Goal: Information Seeking & Learning: Understand process/instructions

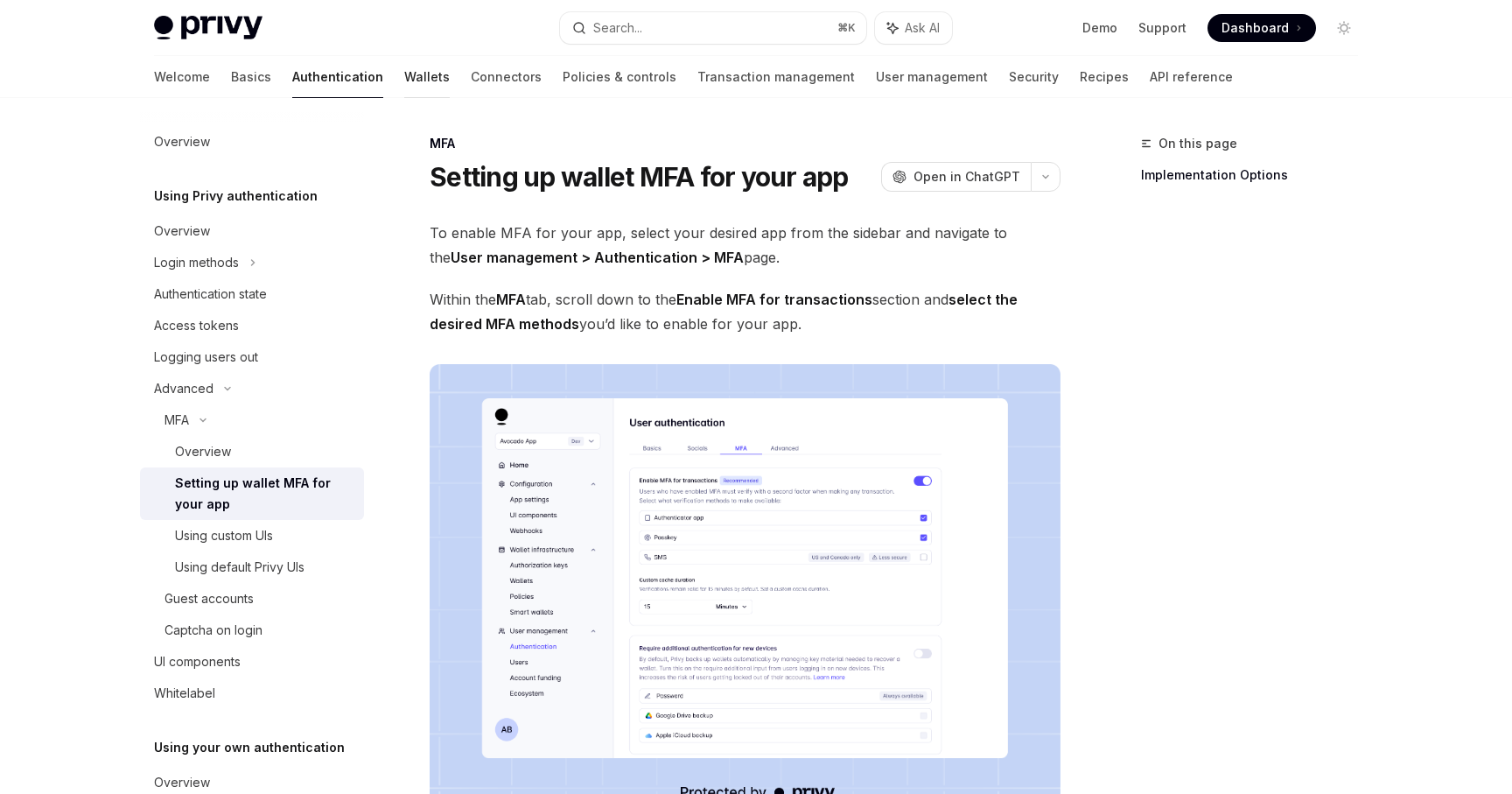
click at [404, 66] on link "Wallets" at bounding box center [427, 76] width 45 height 42
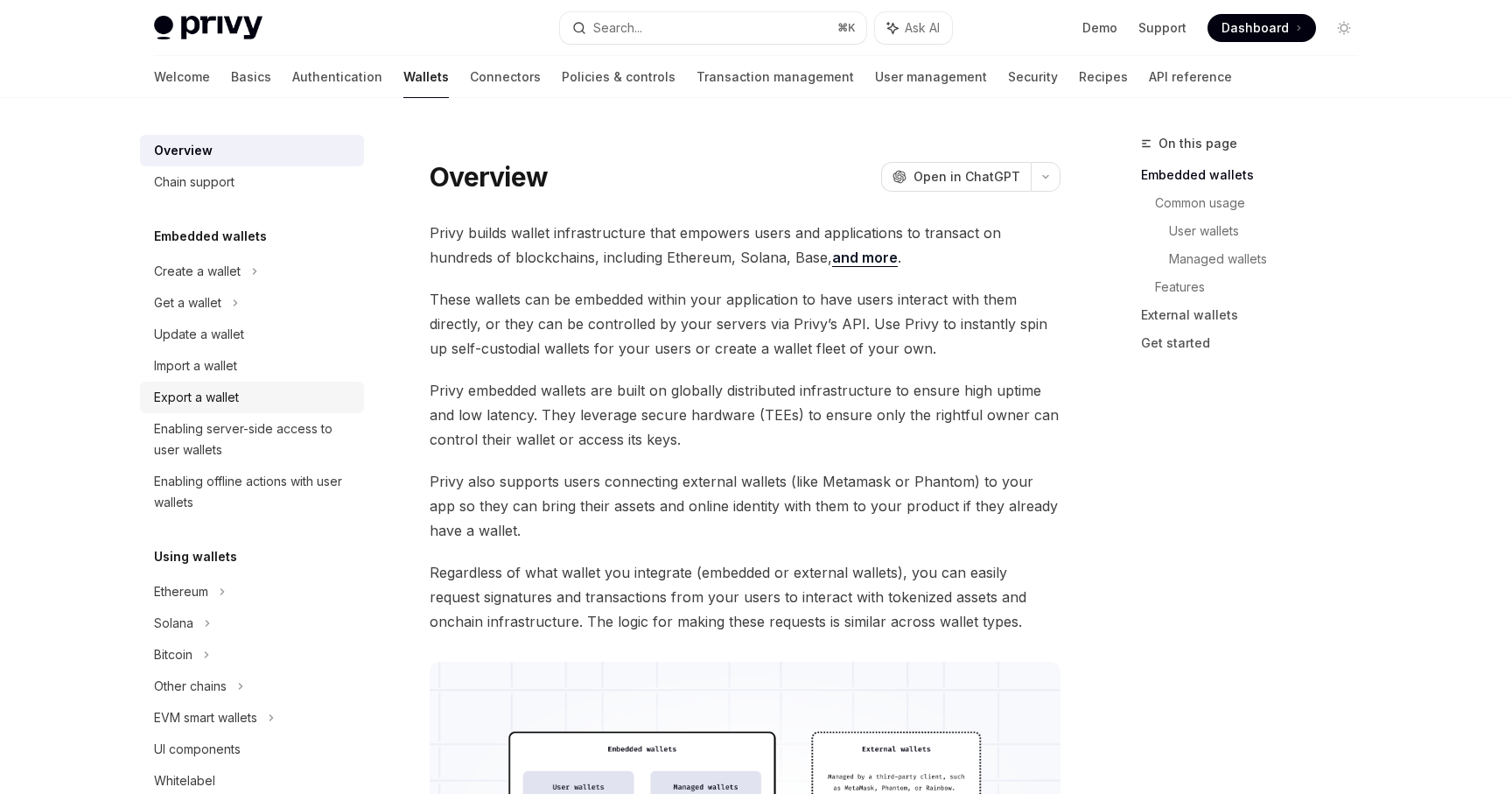
click at [231, 398] on div "Export a wallet" at bounding box center [196, 397] width 84 height 21
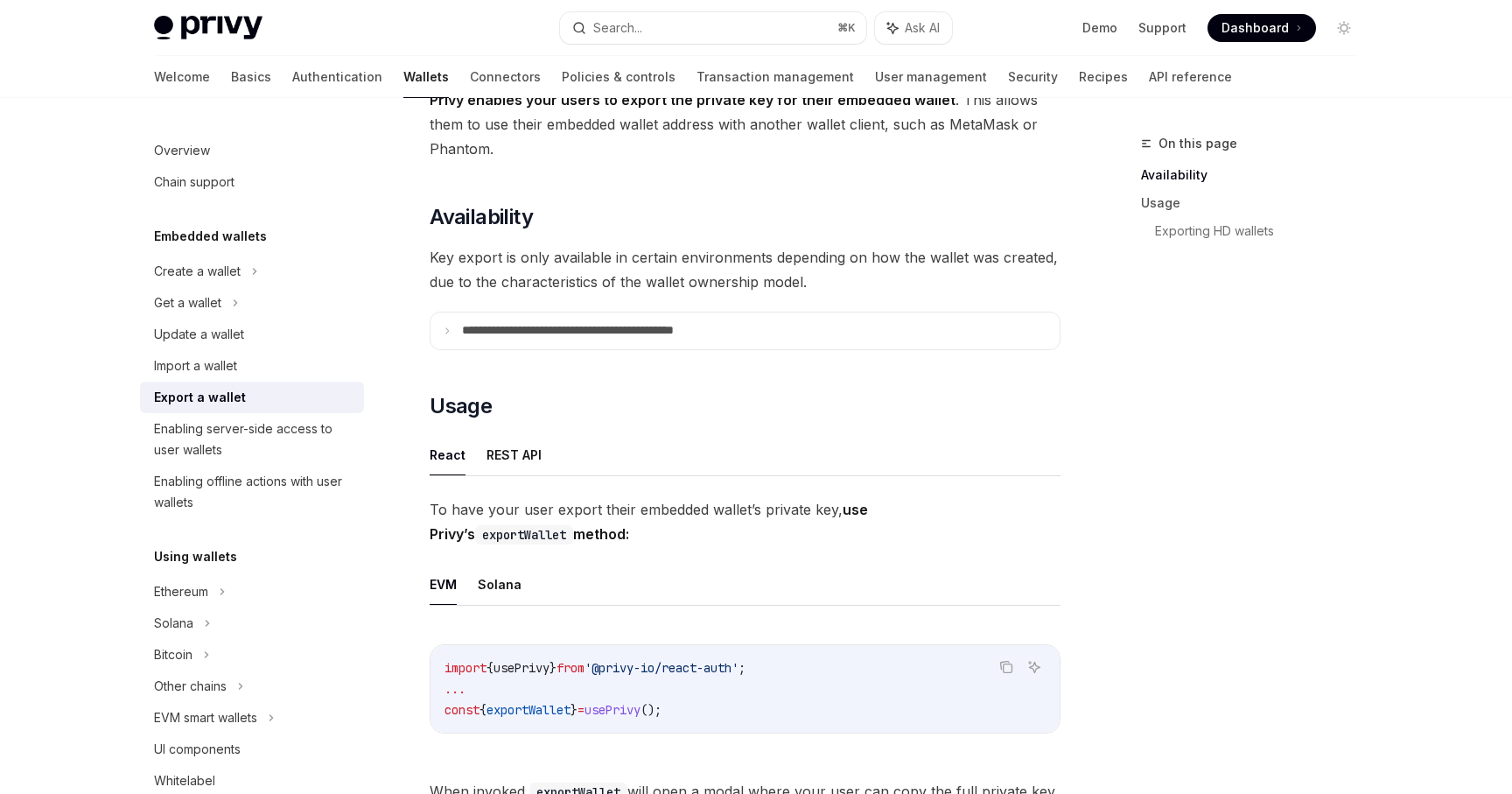
scroll to position [137, 0]
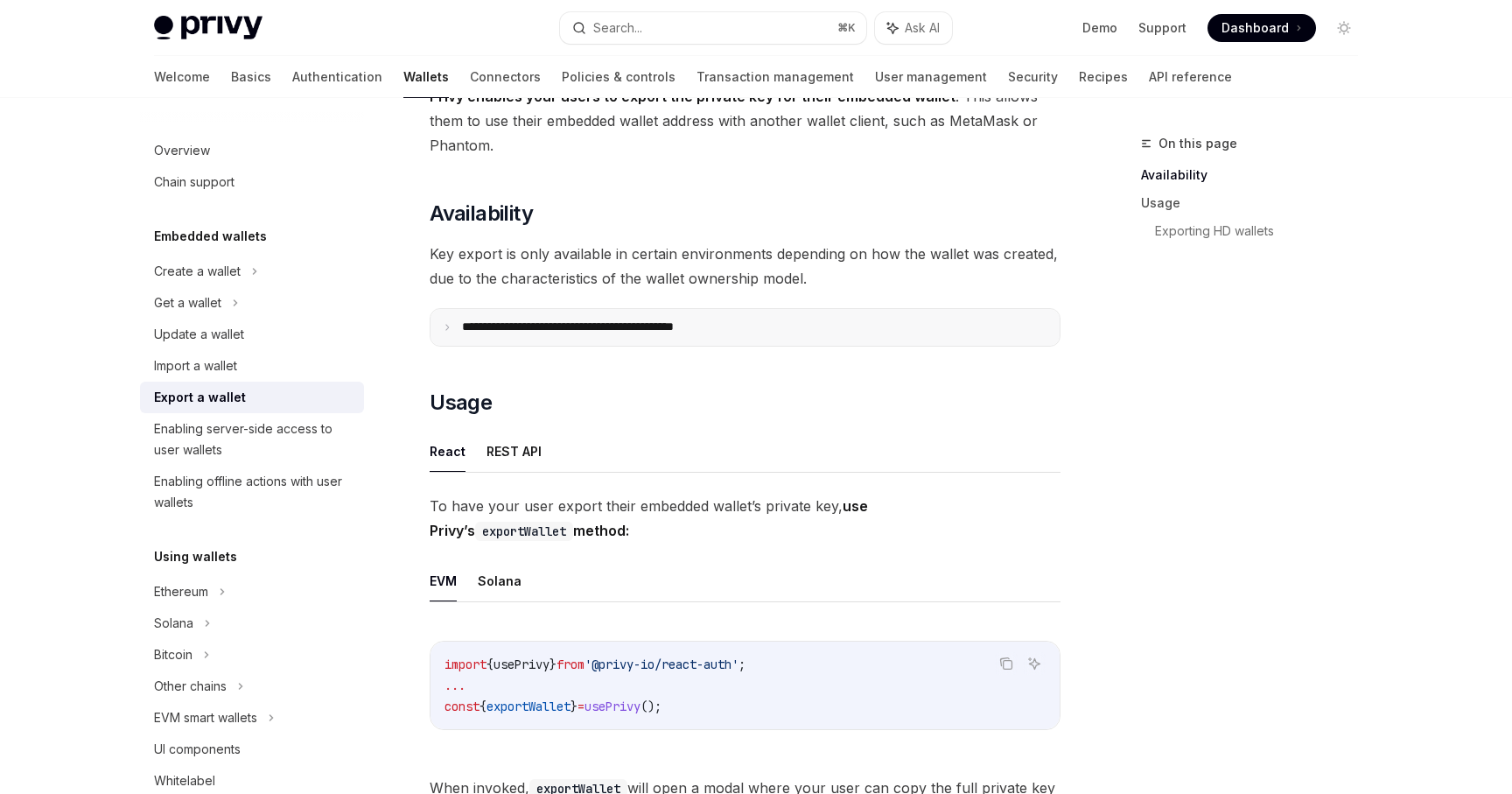
click at [580, 331] on p "**********" at bounding box center [606, 327] width 289 height 16
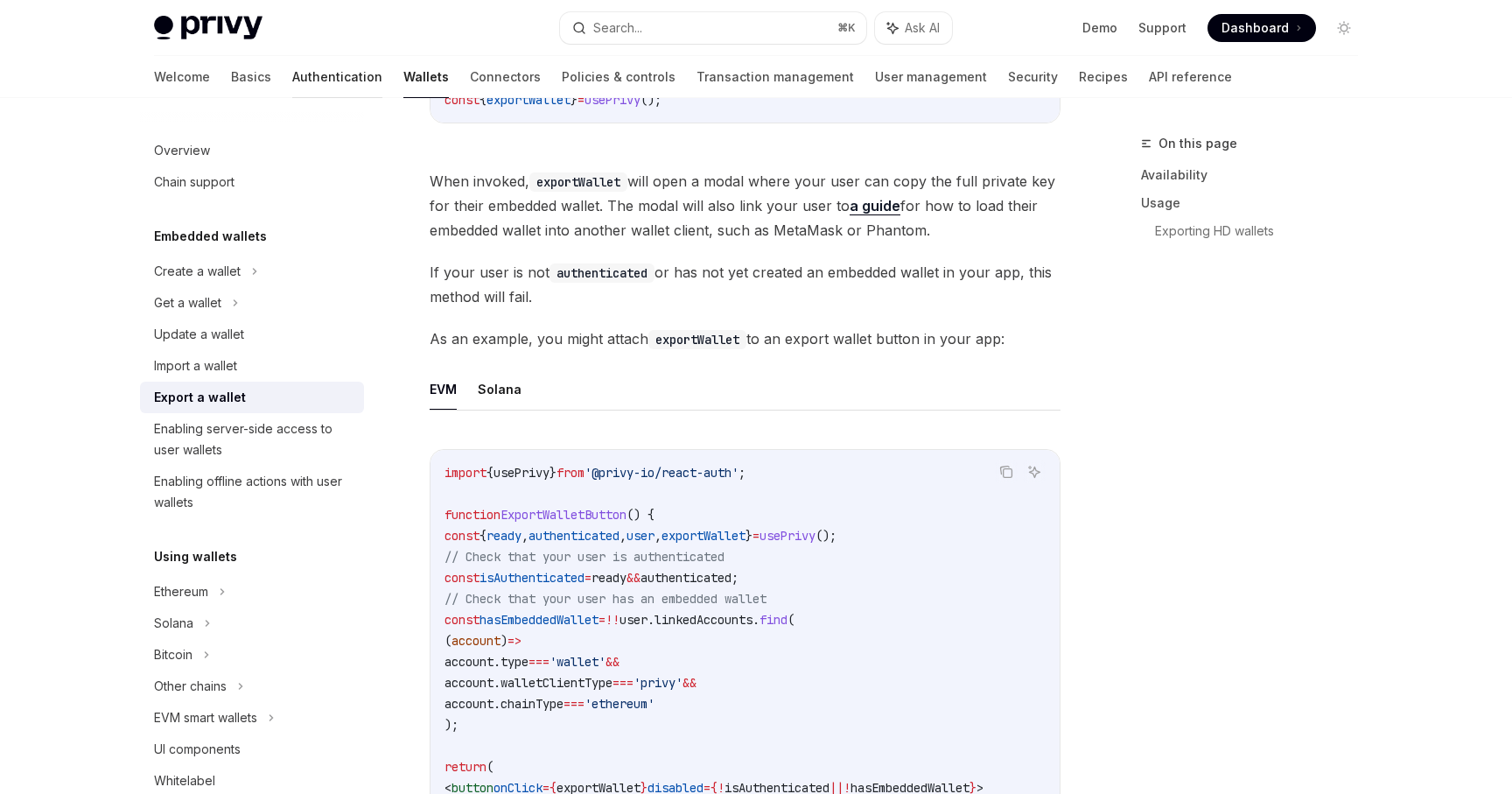
scroll to position [1161, 0]
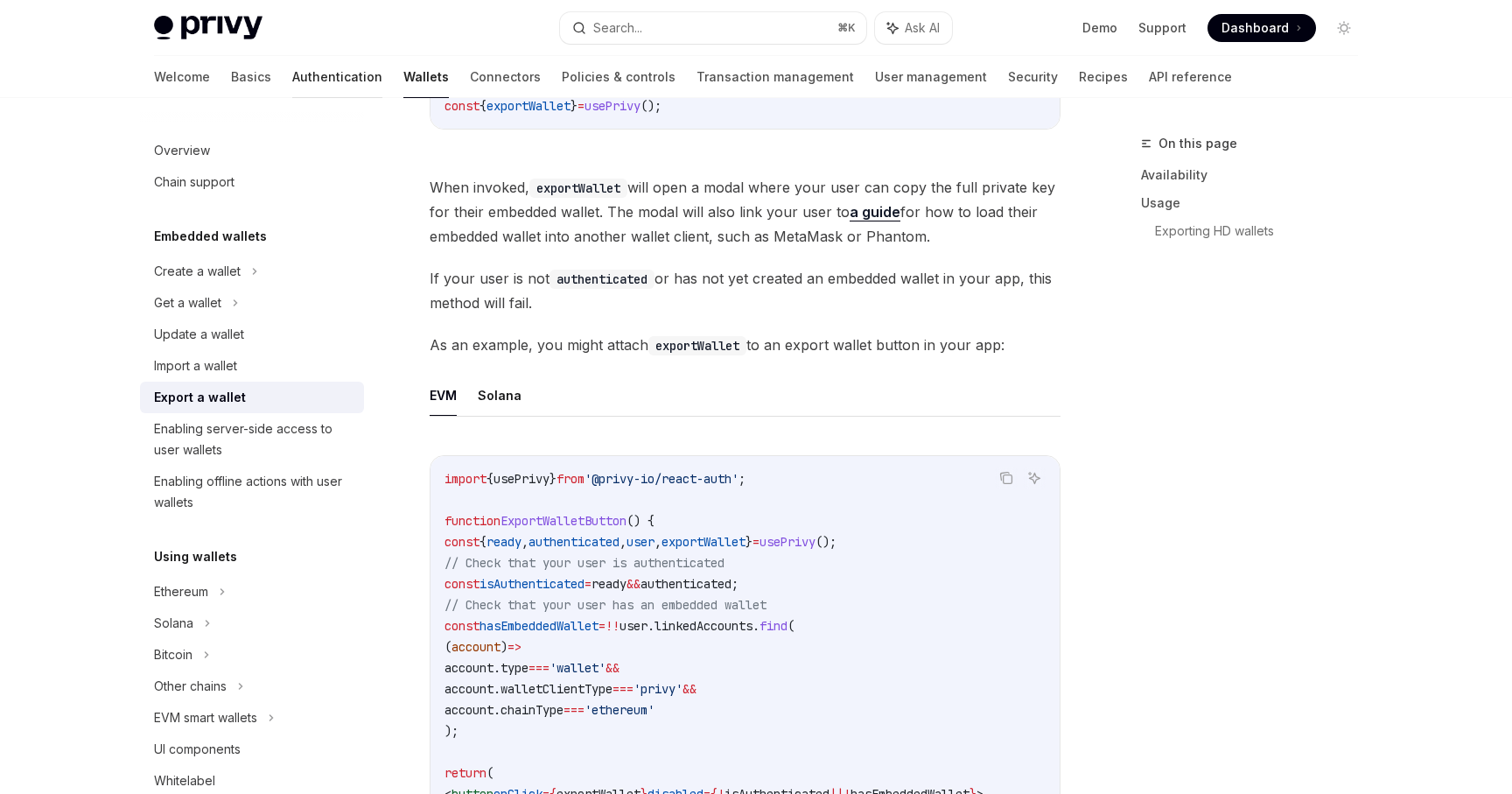
click at [292, 79] on link "Authentication" at bounding box center [337, 76] width 90 height 42
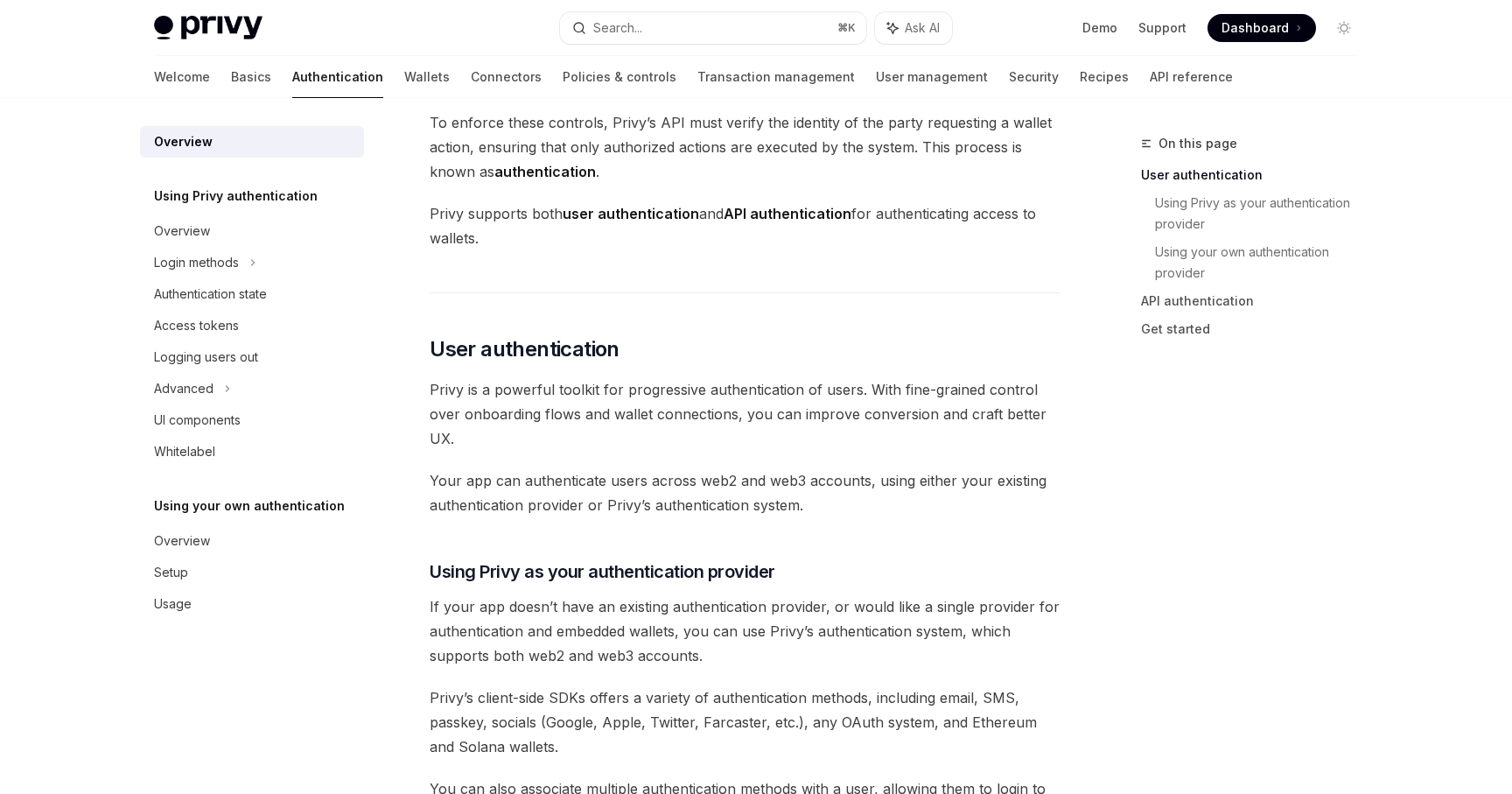
scroll to position [163, 0]
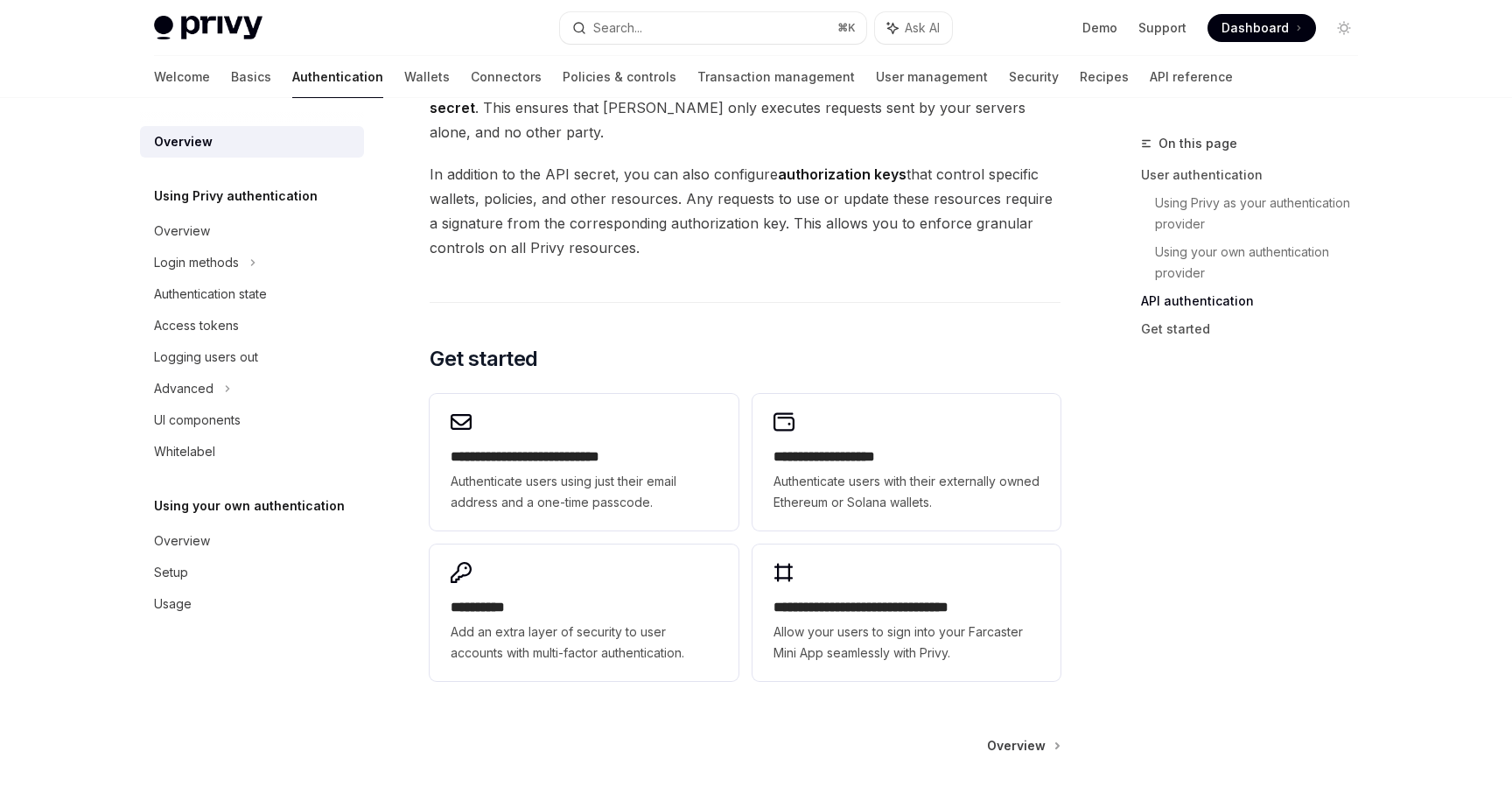
scroll to position [1259, 0]
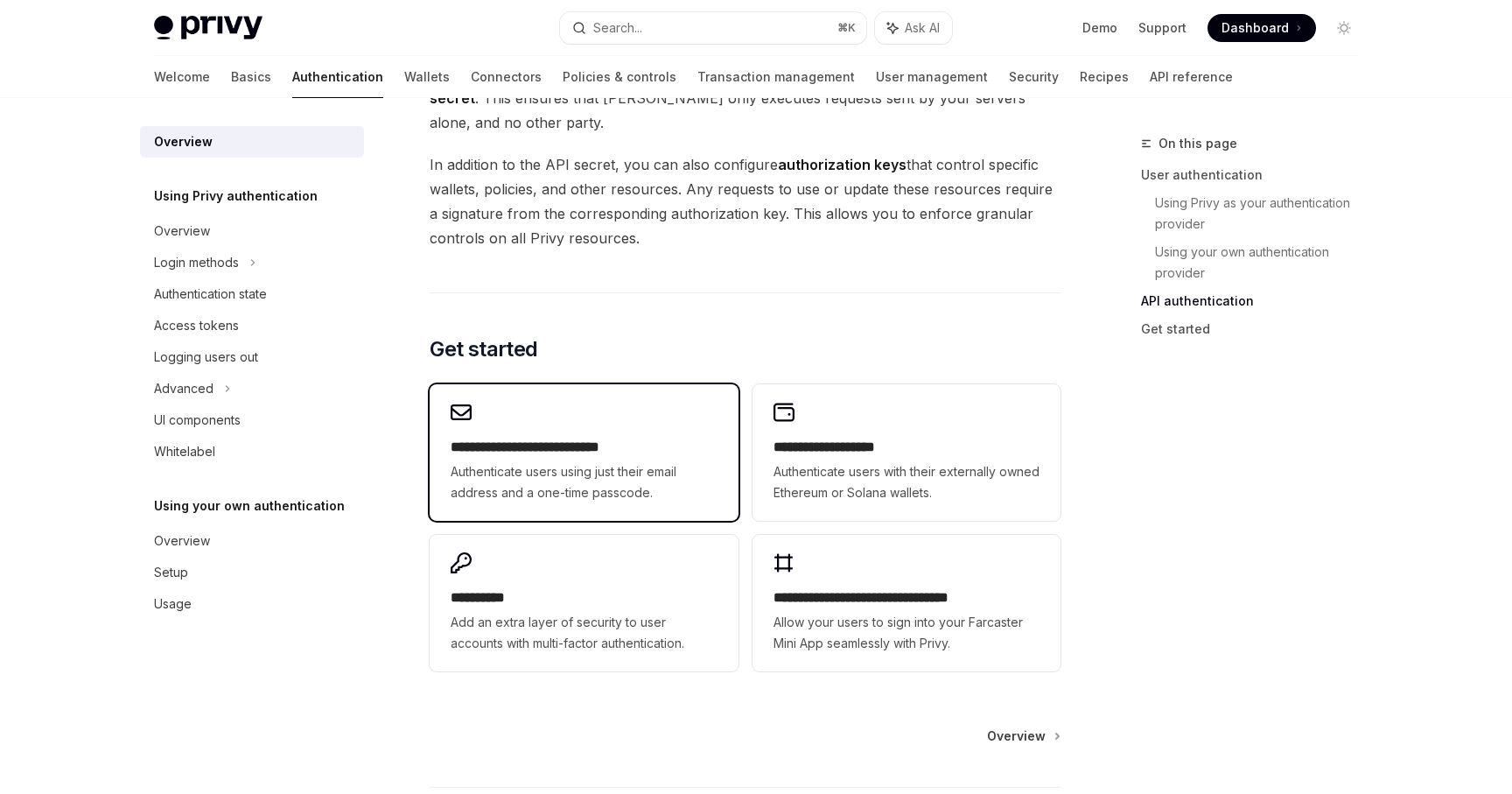
click at [576, 468] on span "Authenticate users using just their email address and a one-time passcode." at bounding box center [583, 482] width 266 height 42
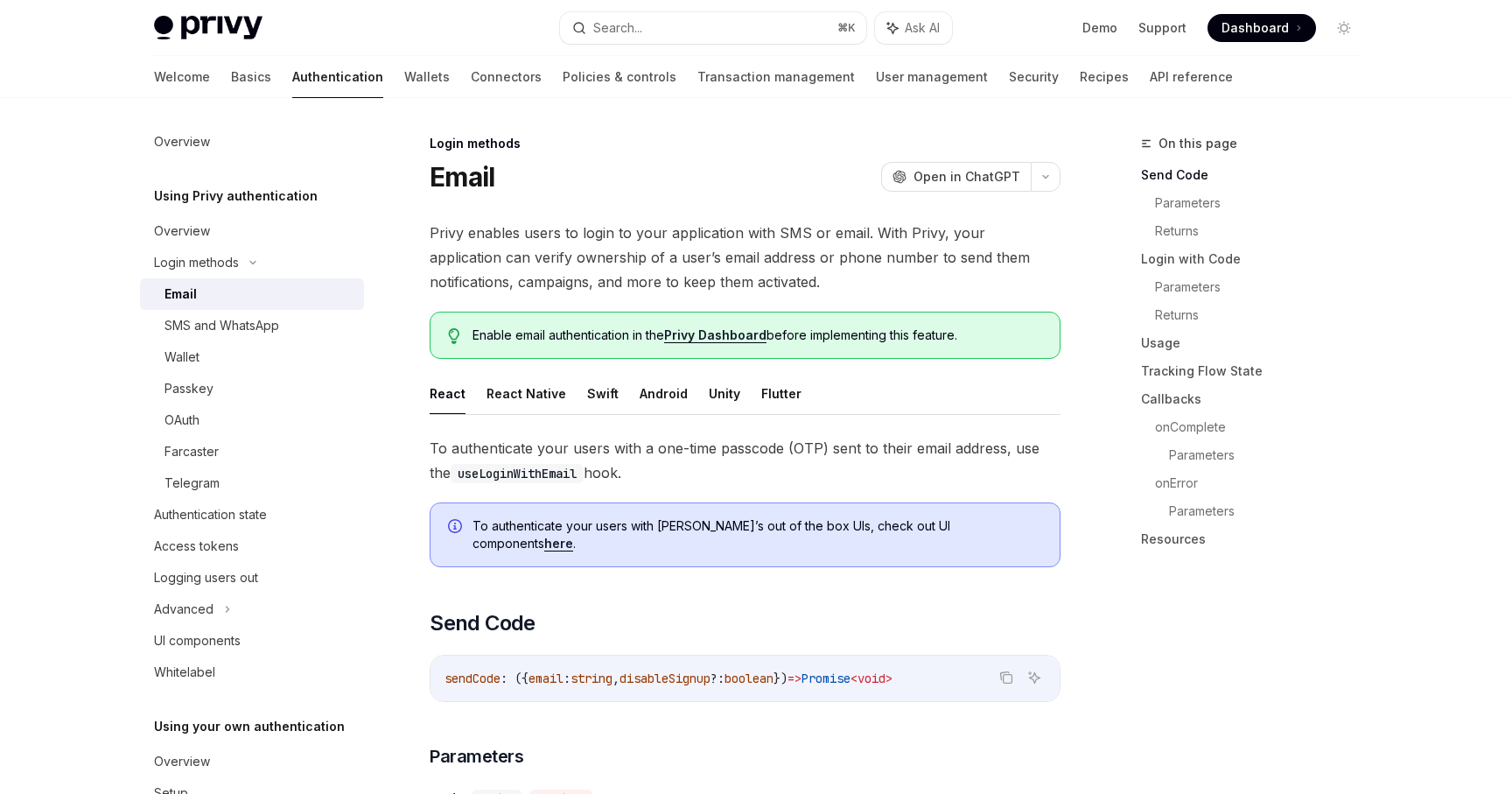
click at [573, 535] on link "here" at bounding box center [558, 543] width 28 height 16
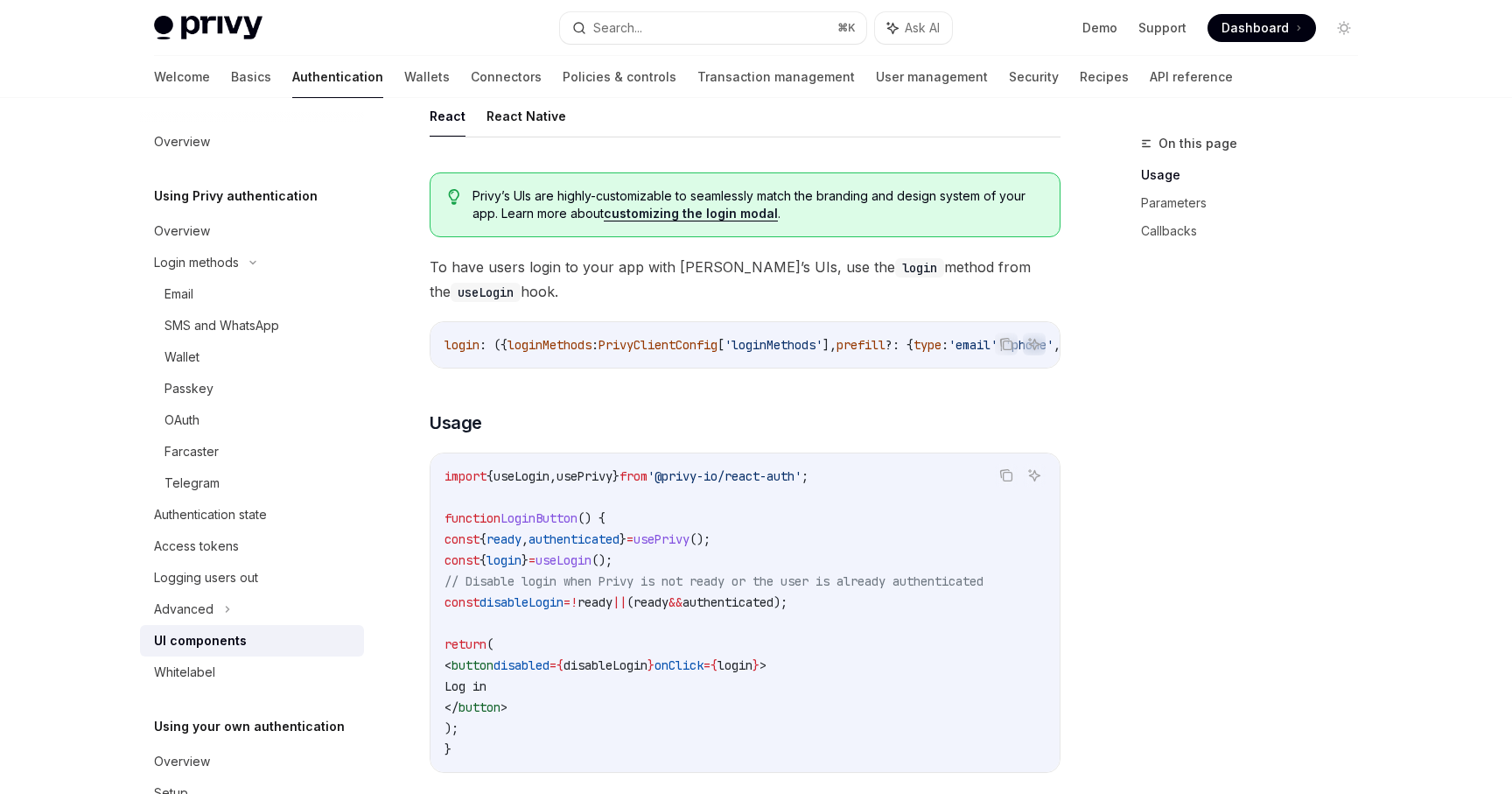
scroll to position [891, 0]
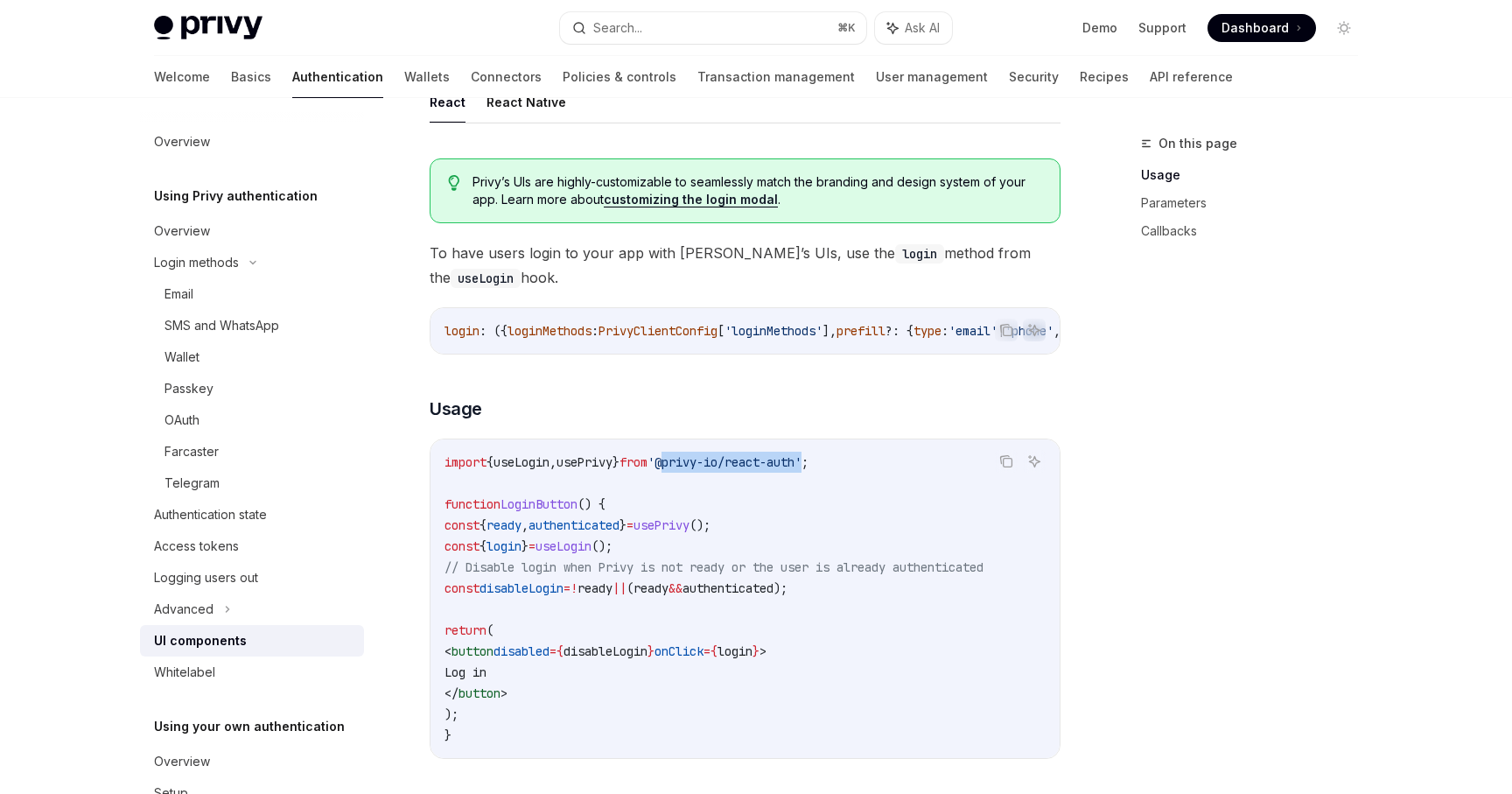
drag, startPoint x: 706, startPoint y: 470, endPoint x: 857, endPoint y: 471, distance: 151.0
click at [802, 470] on span "'@privy-io/react-auth'" at bounding box center [724, 462] width 154 height 16
copy span "@privy-io/react-auth"
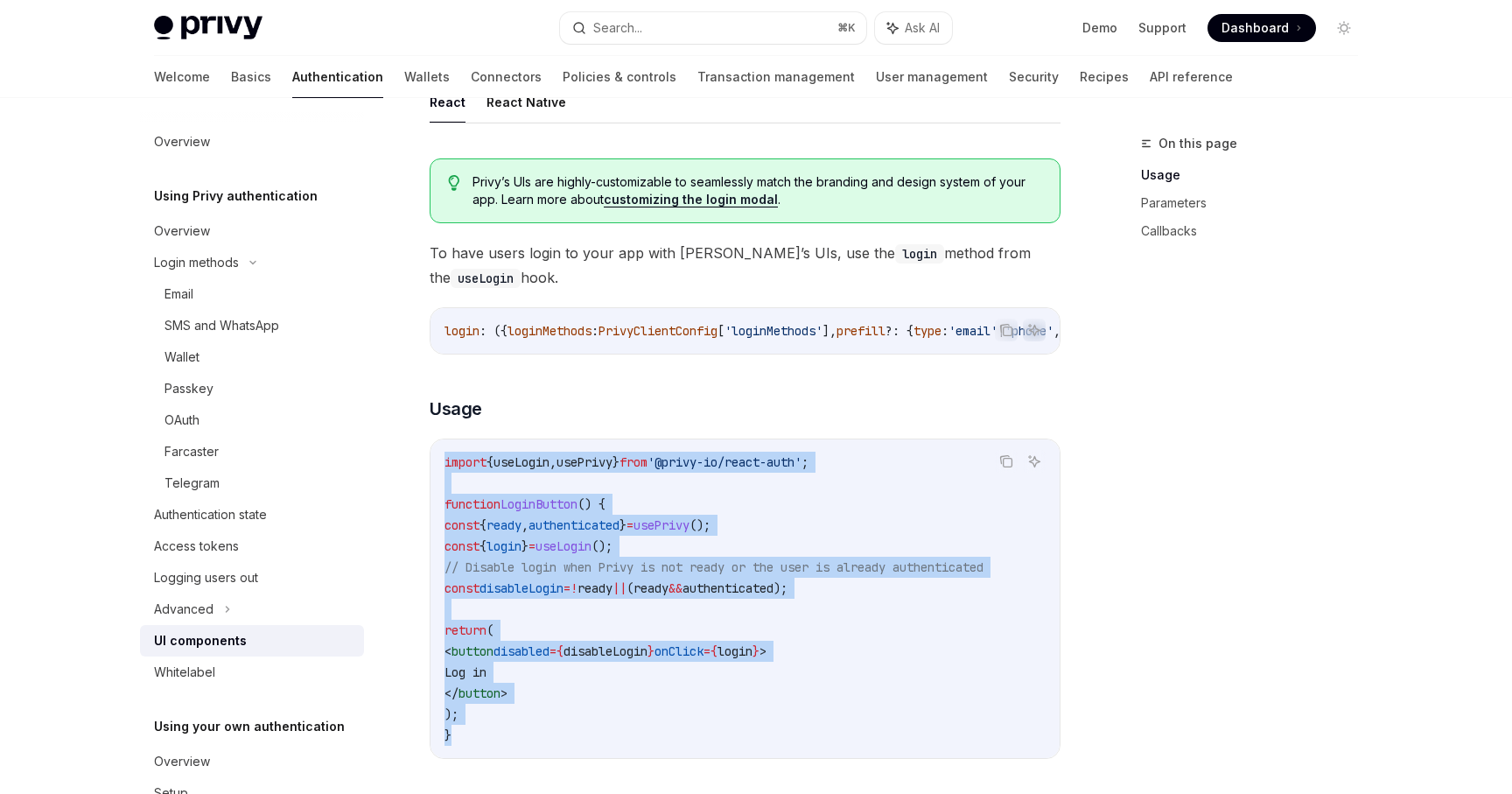
drag, startPoint x: 438, startPoint y: 471, endPoint x: 515, endPoint y: 739, distance: 278.8
click at [515, 739] on div "import { useLogin , usePrivy } from '@privy-io/react-auth' ; function LoginButt…" at bounding box center [745, 598] width 629 height 318
copy code "import { useLogin , usePrivy } from '@privy-io/react-auth' ; function LoginButt…"
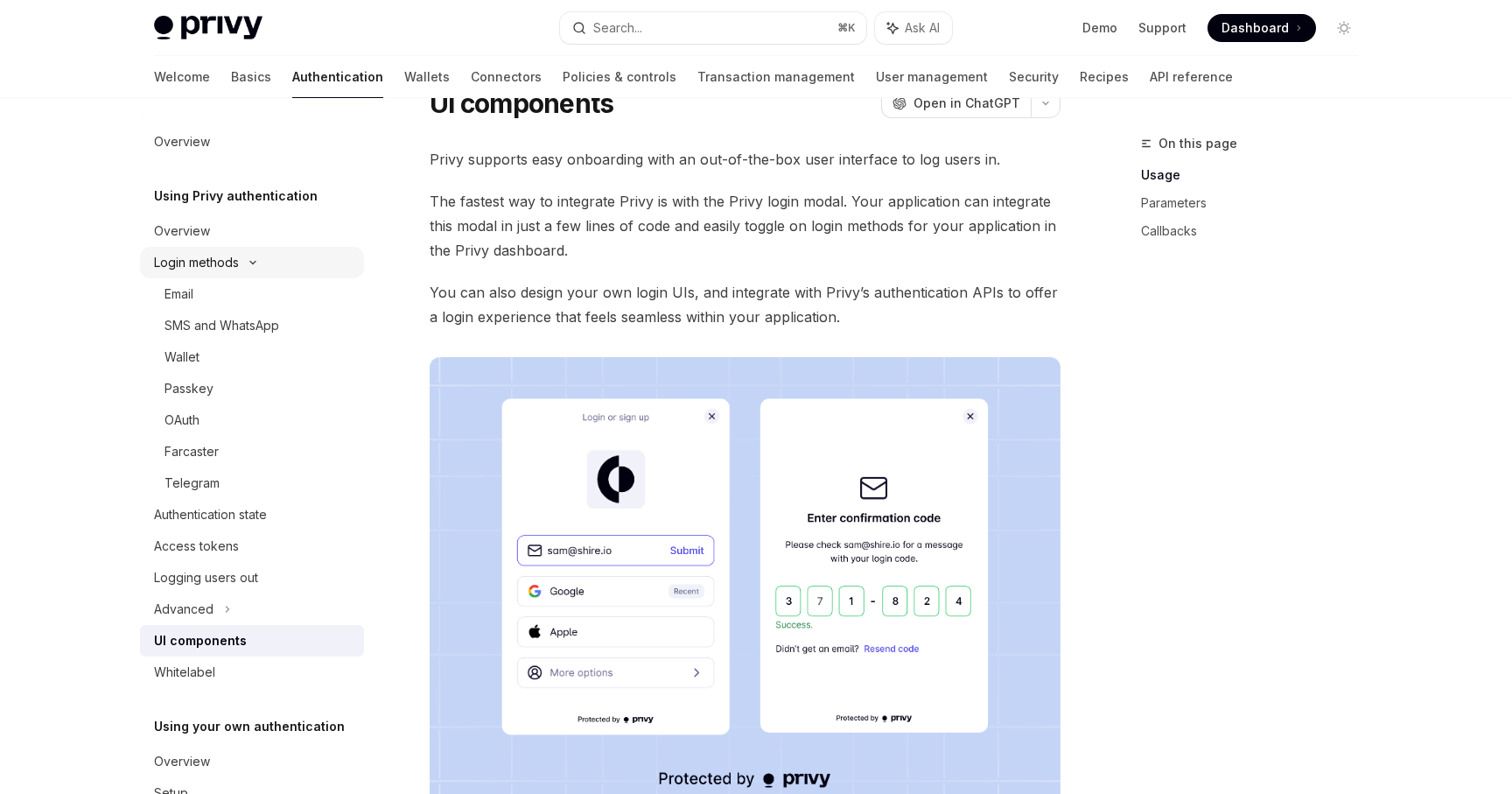
scroll to position [0, 0]
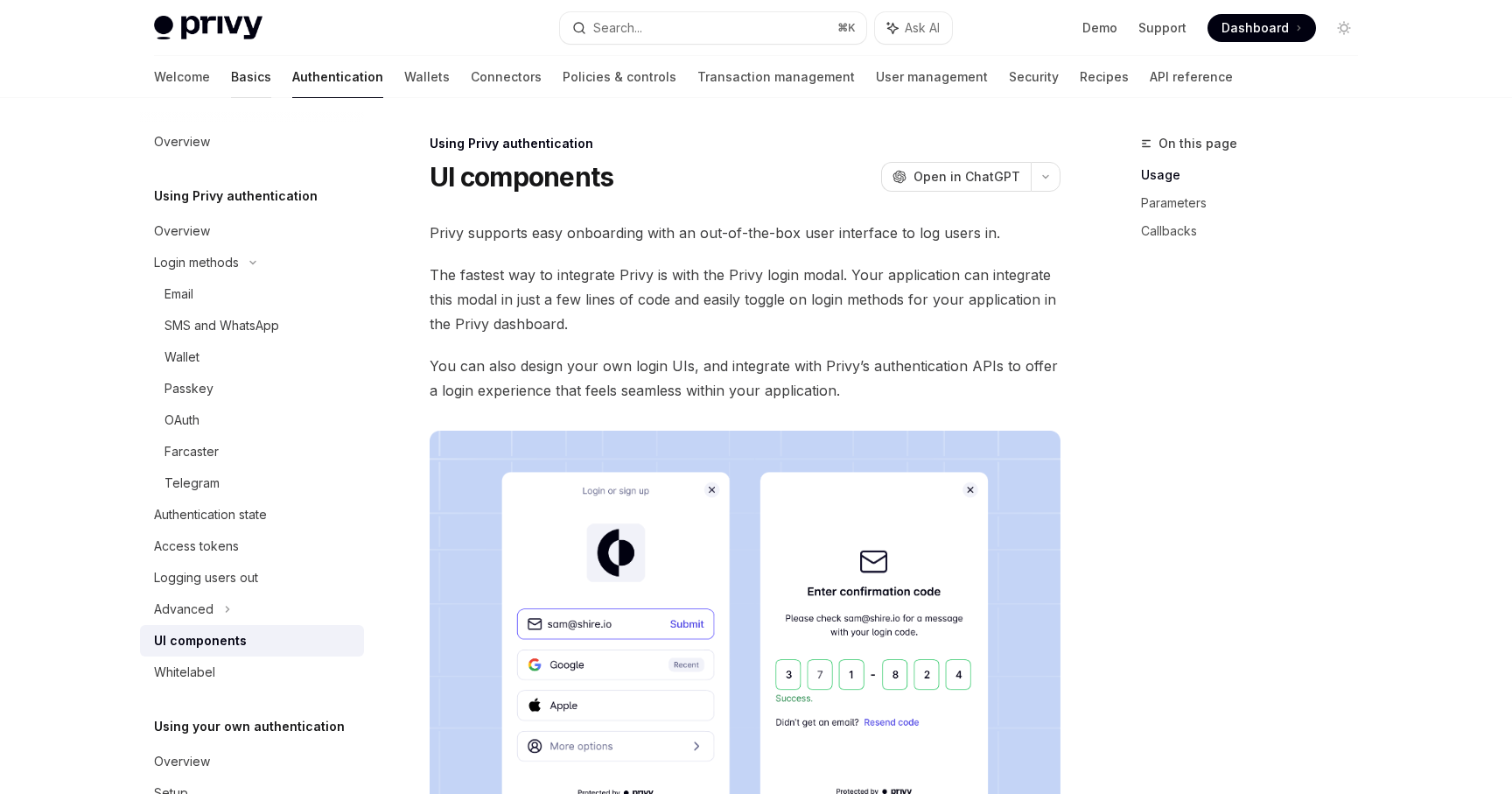
click at [231, 70] on link "Basics" at bounding box center [251, 76] width 40 height 42
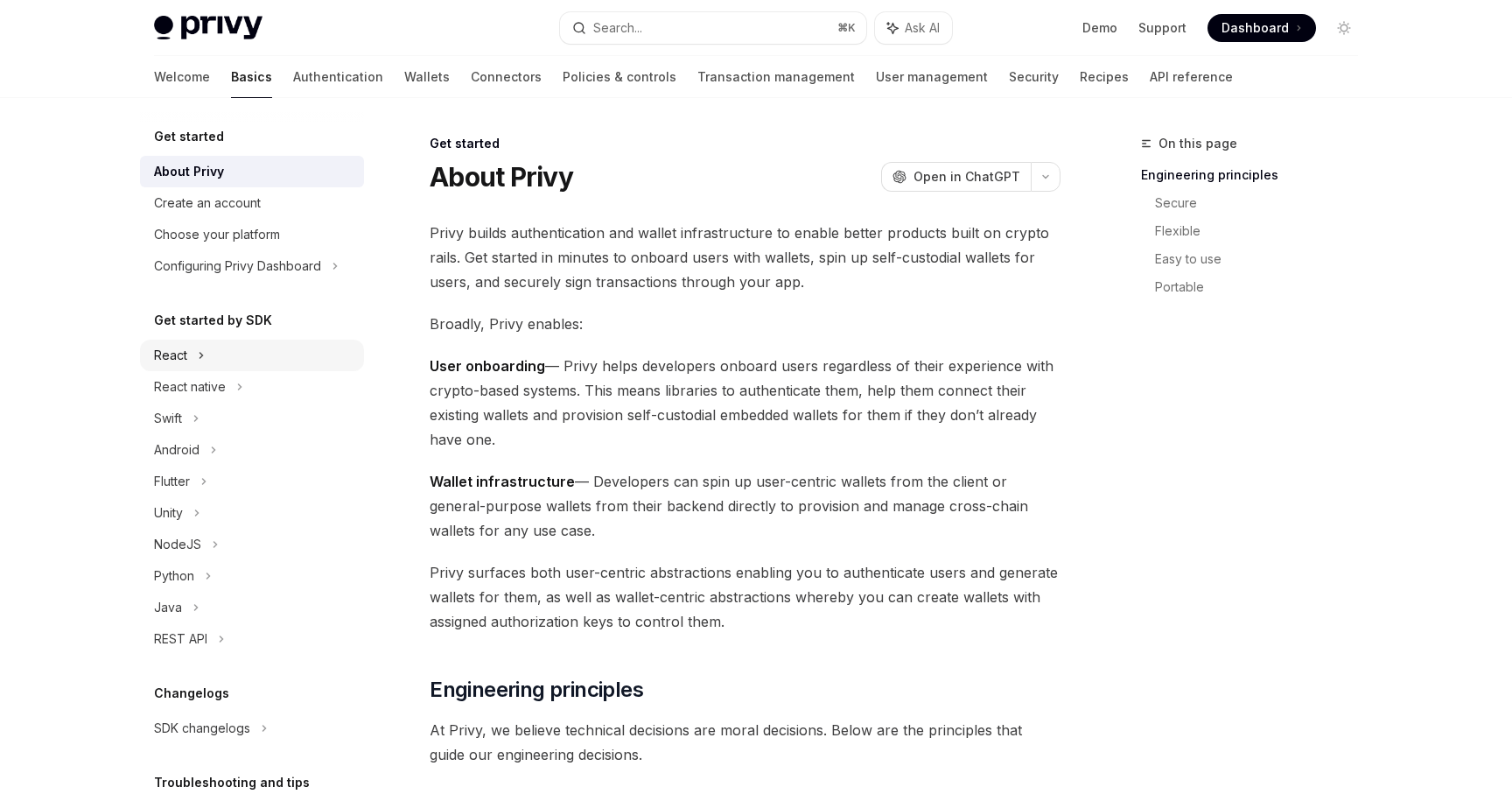
click at [207, 363] on div "React" at bounding box center [252, 355] width 224 height 31
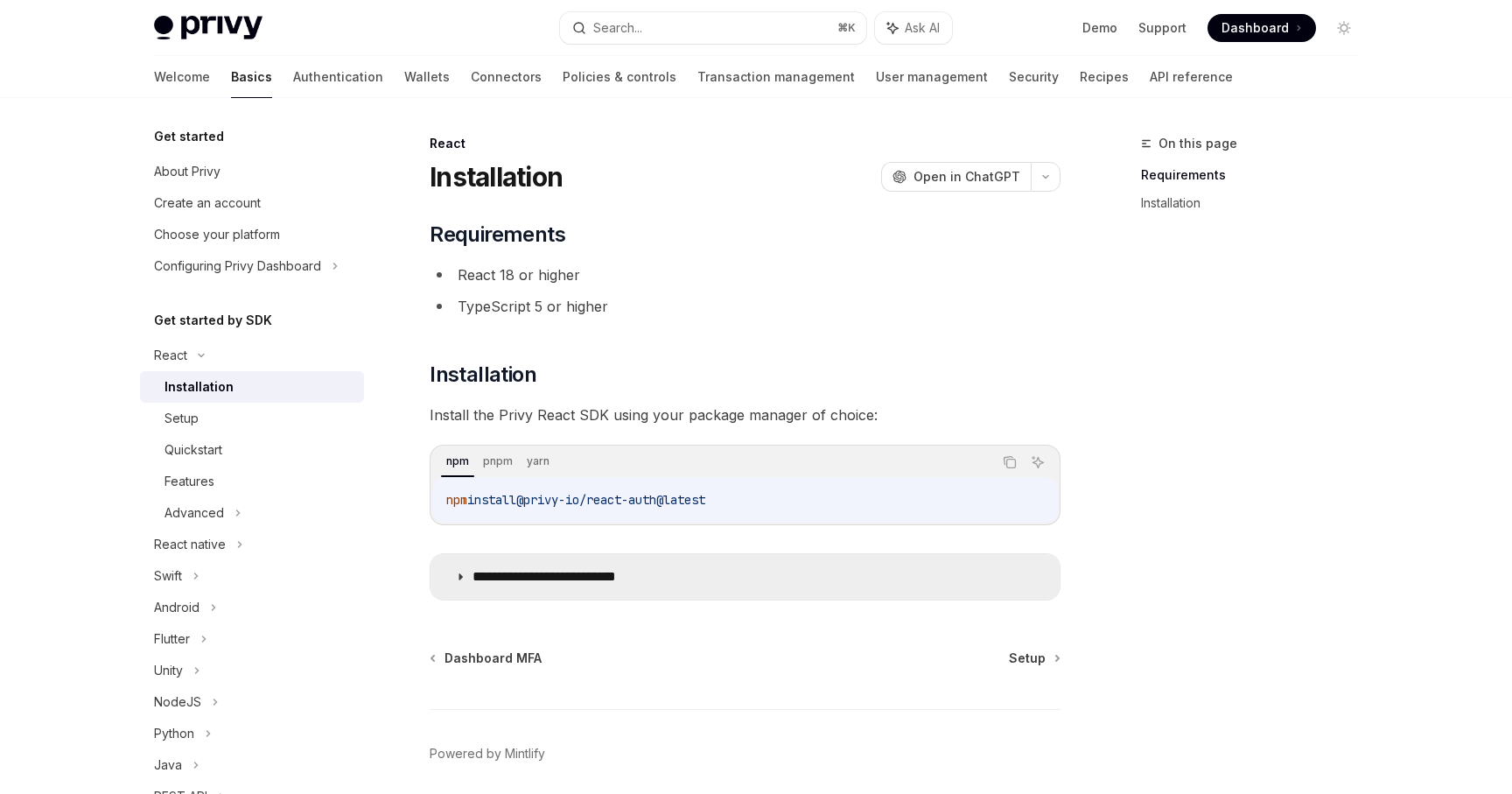
scroll to position [67, 0]
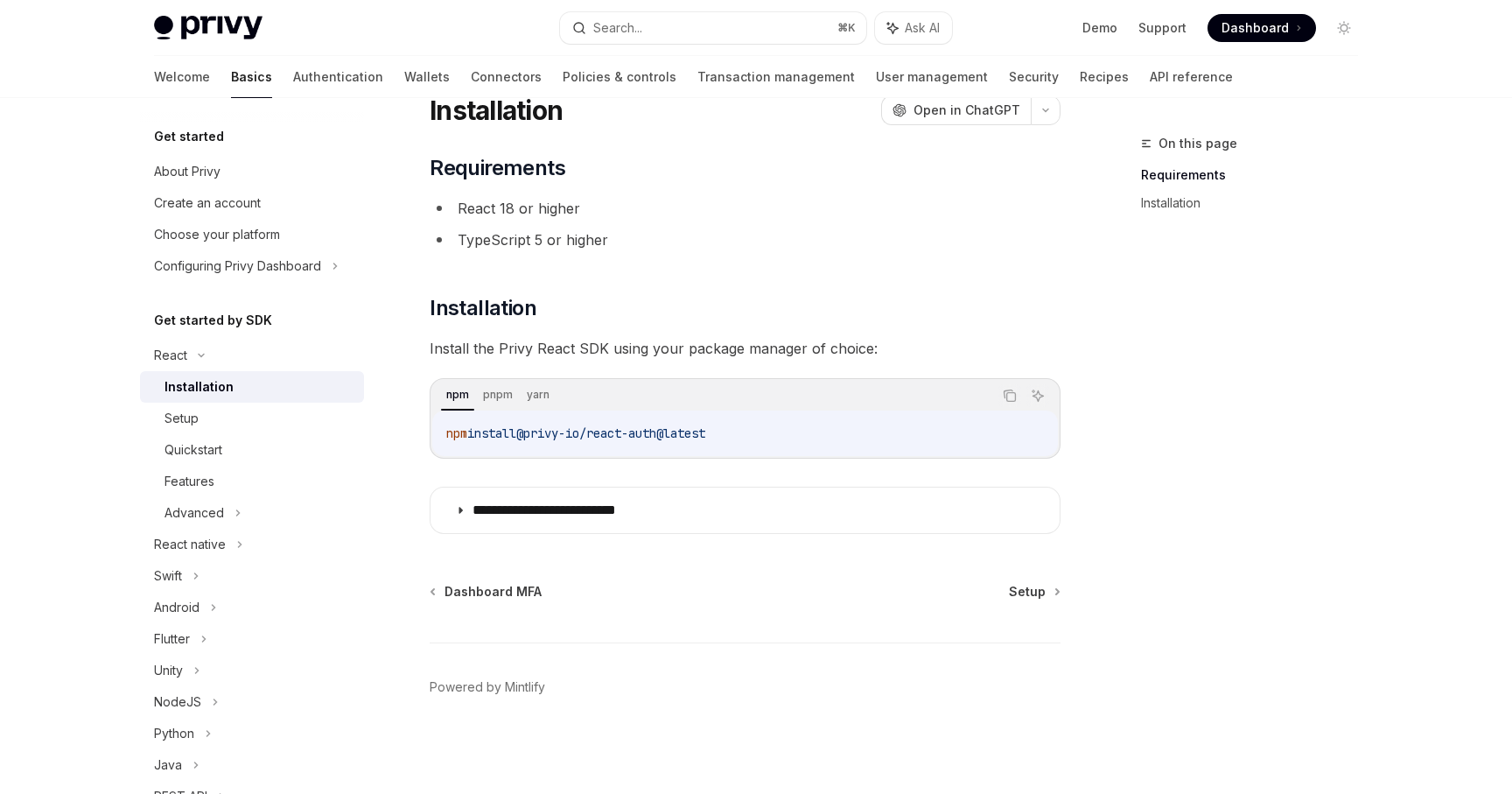
click at [1010, 594] on div "Dashboard MFA Setup" at bounding box center [745, 592] width 631 height 18
click at [1032, 591] on span "Setup" at bounding box center [1027, 592] width 36 height 18
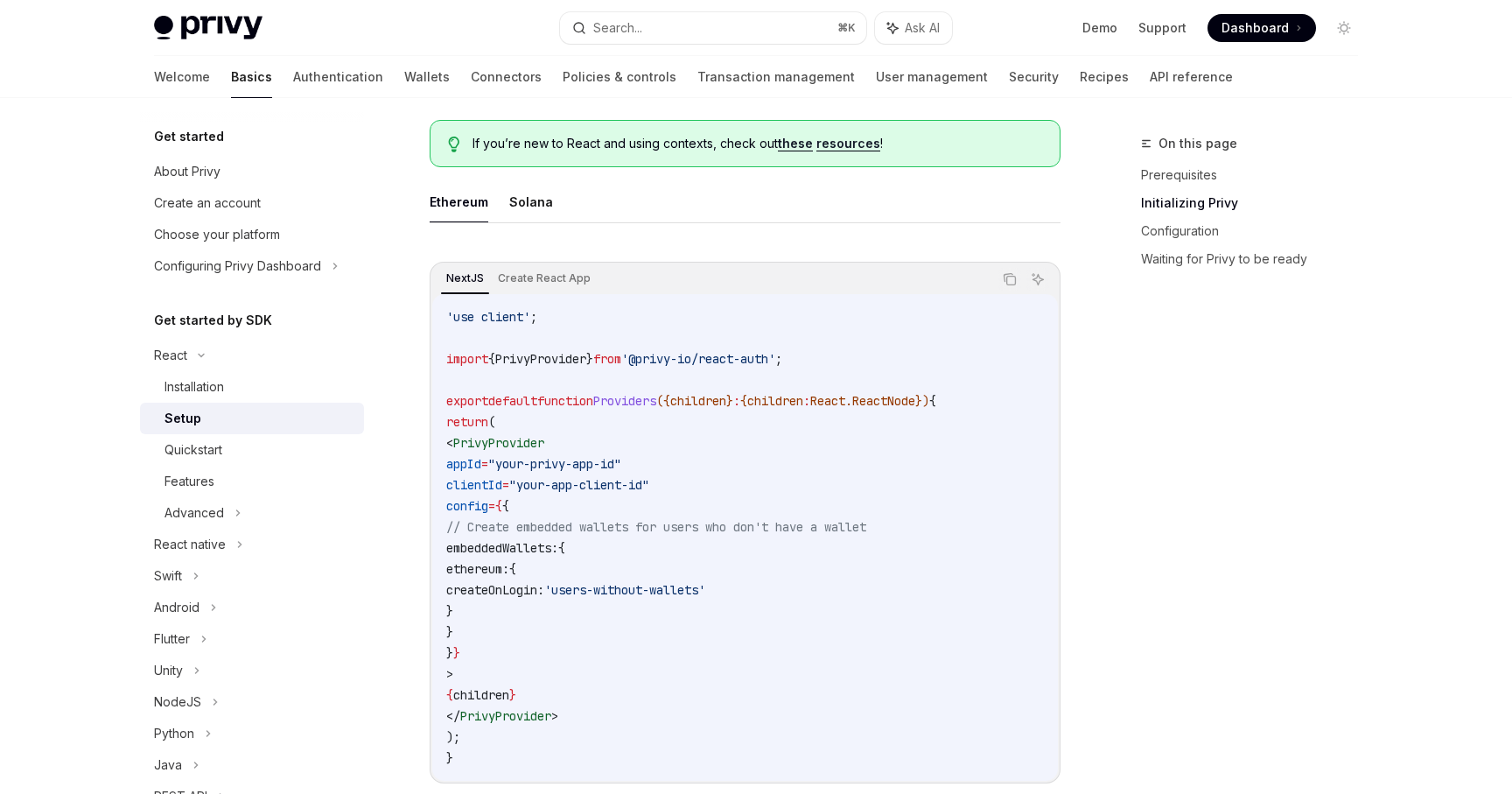
scroll to position [453, 0]
click at [564, 352] on span "PrivyProvider" at bounding box center [540, 356] width 91 height 16
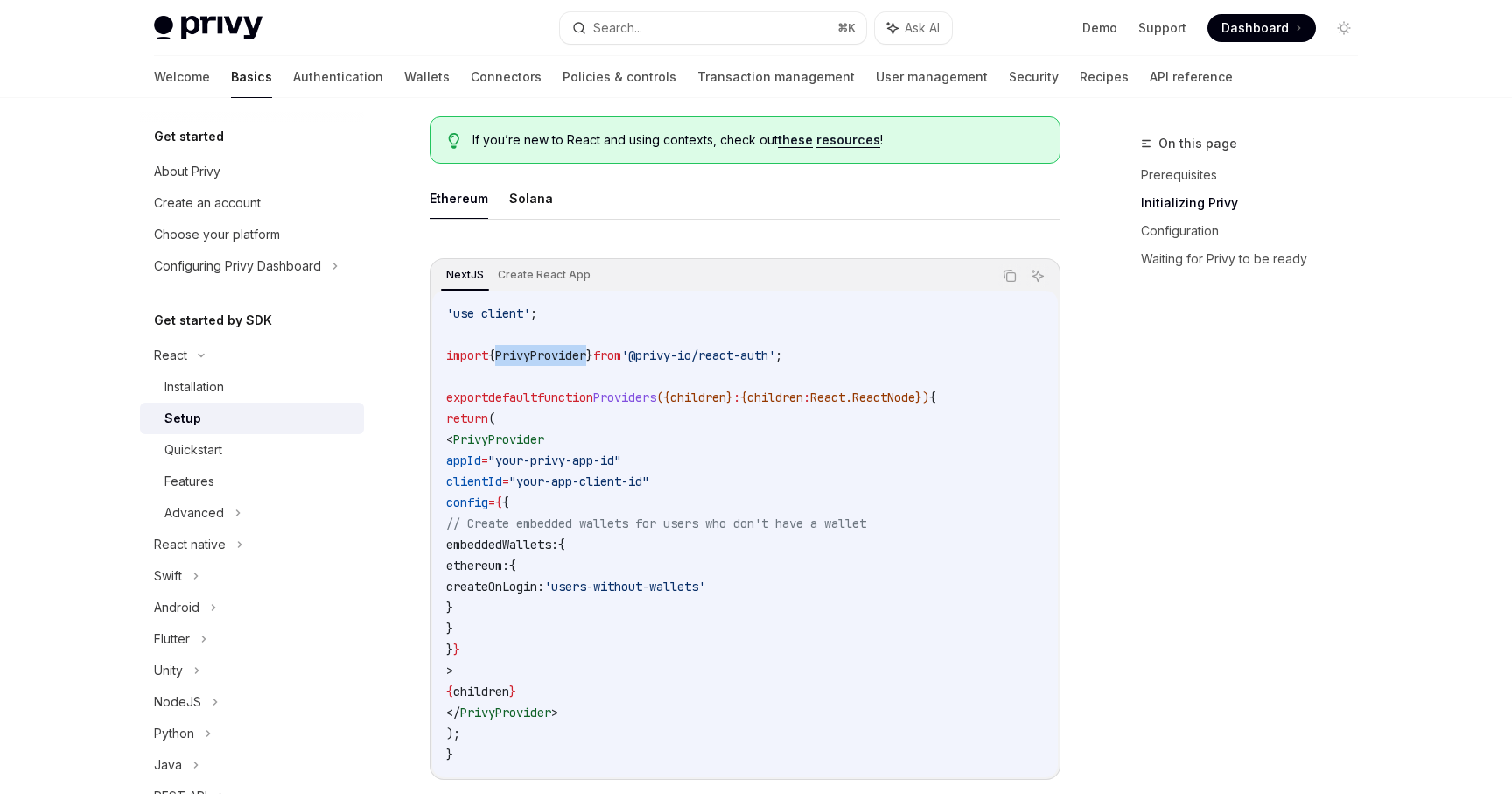
click at [564, 352] on span "PrivyProvider" at bounding box center [540, 356] width 91 height 16
copy code "import { PrivyProvider } from '@privy-io/react-auth' ;"
drag, startPoint x: 489, startPoint y: 461, endPoint x: 540, endPoint y: 648, distance: 193.8
click at [540, 648] on code "'use client' ; import { PrivyProvider } from '@privy-io/react-auth' ; export de…" at bounding box center [745, 534] width 597 height 462
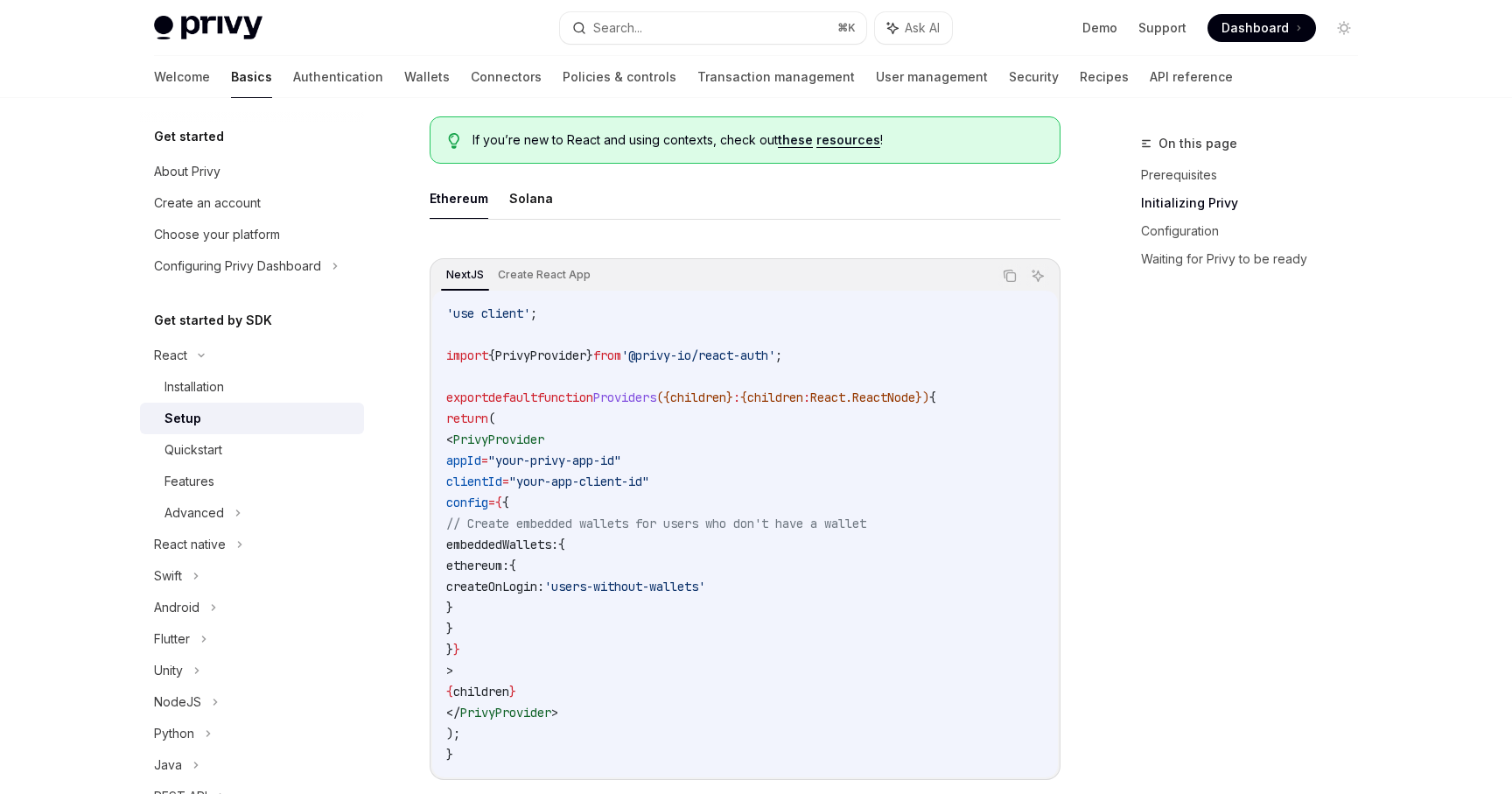
click at [495, 494] on span "=" at bounding box center [492, 502] width 7 height 16
click at [530, 422] on code "'use client' ; import { PrivyProvider } from '@privy-io/react-auth' ; export de…" at bounding box center [745, 534] width 597 height 462
click at [530, 435] on span "PrivyProvider" at bounding box center [499, 439] width 91 height 16
copy span "PrivyProvider"
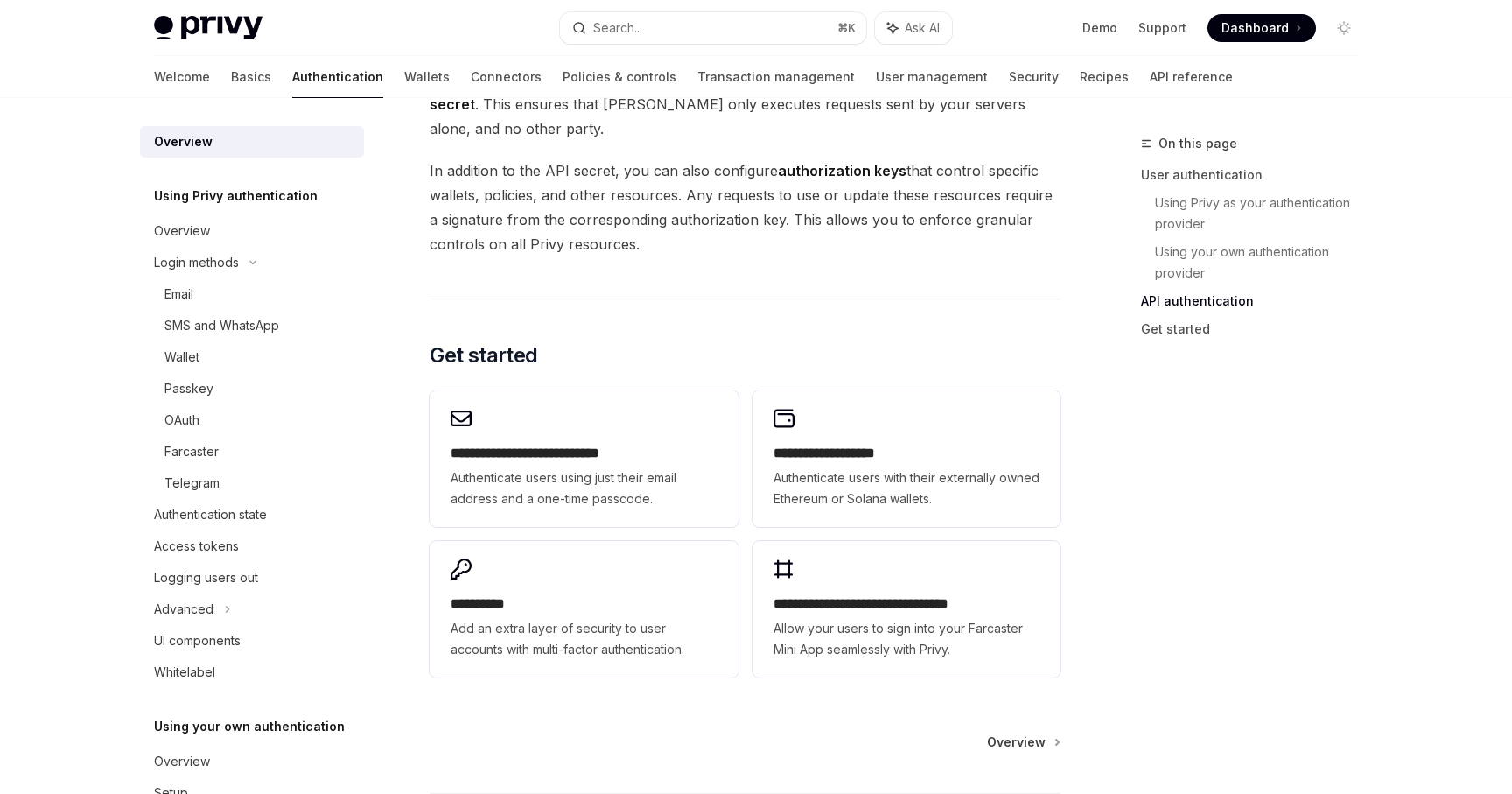
scroll to position [1259, 0]
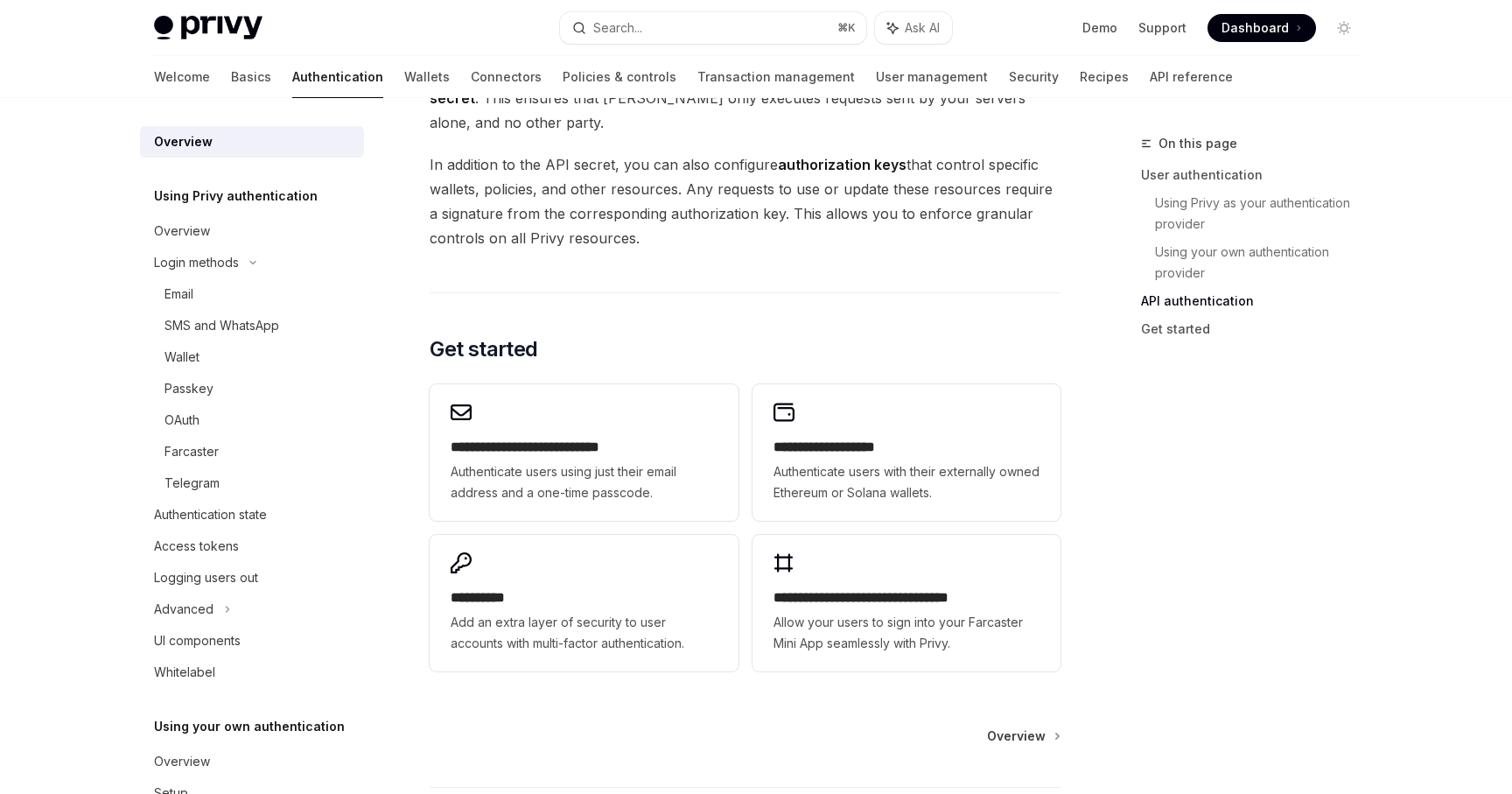
click at [370, 82] on div "Welcome Basics Authentication Wallets Connectors Policies & controls Transactio…" at bounding box center [693, 76] width 1079 height 42
click at [404, 79] on link "Wallets" at bounding box center [427, 76] width 45 height 42
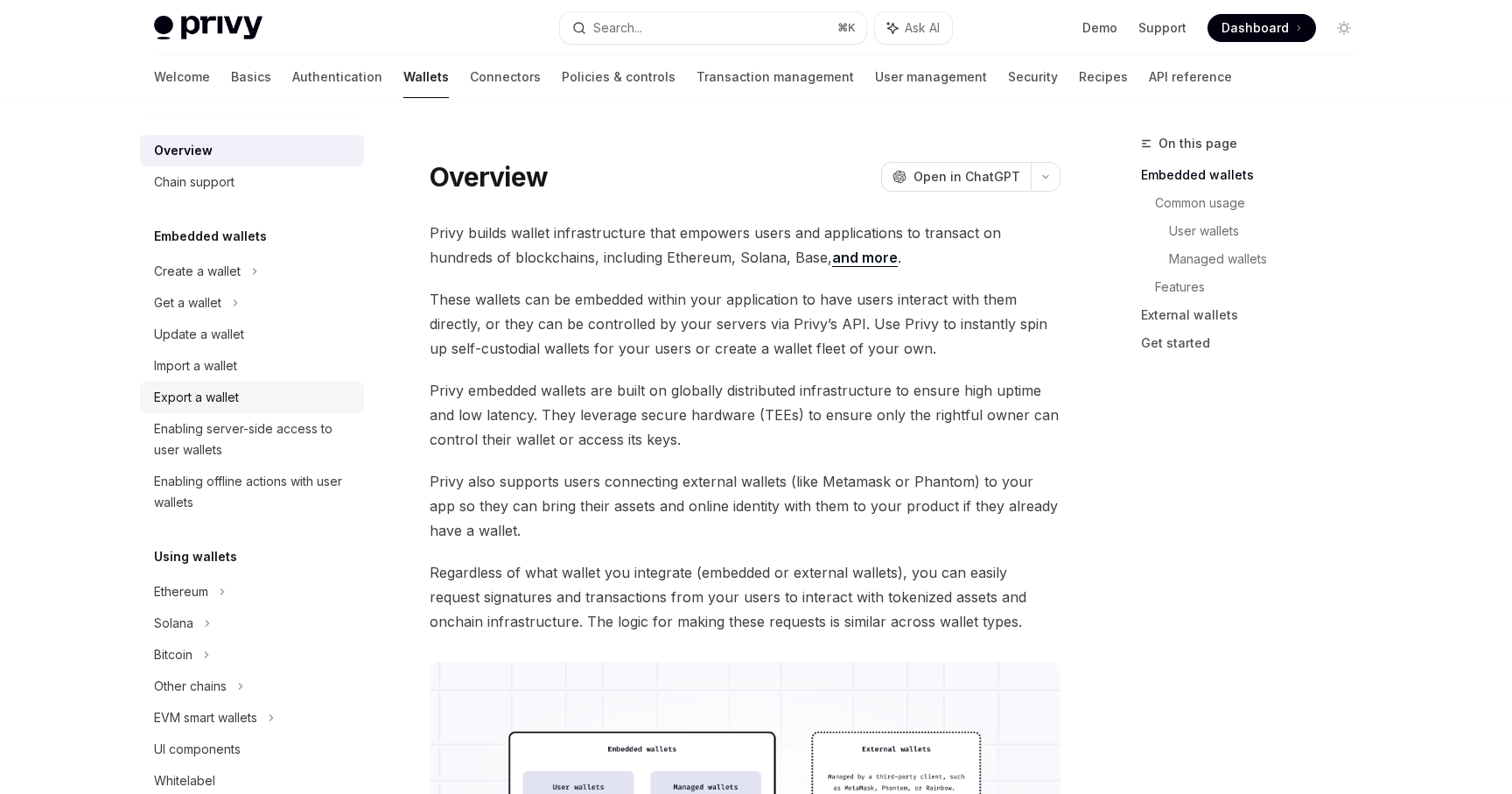
click at [218, 407] on div "Export a wallet" at bounding box center [196, 397] width 84 height 21
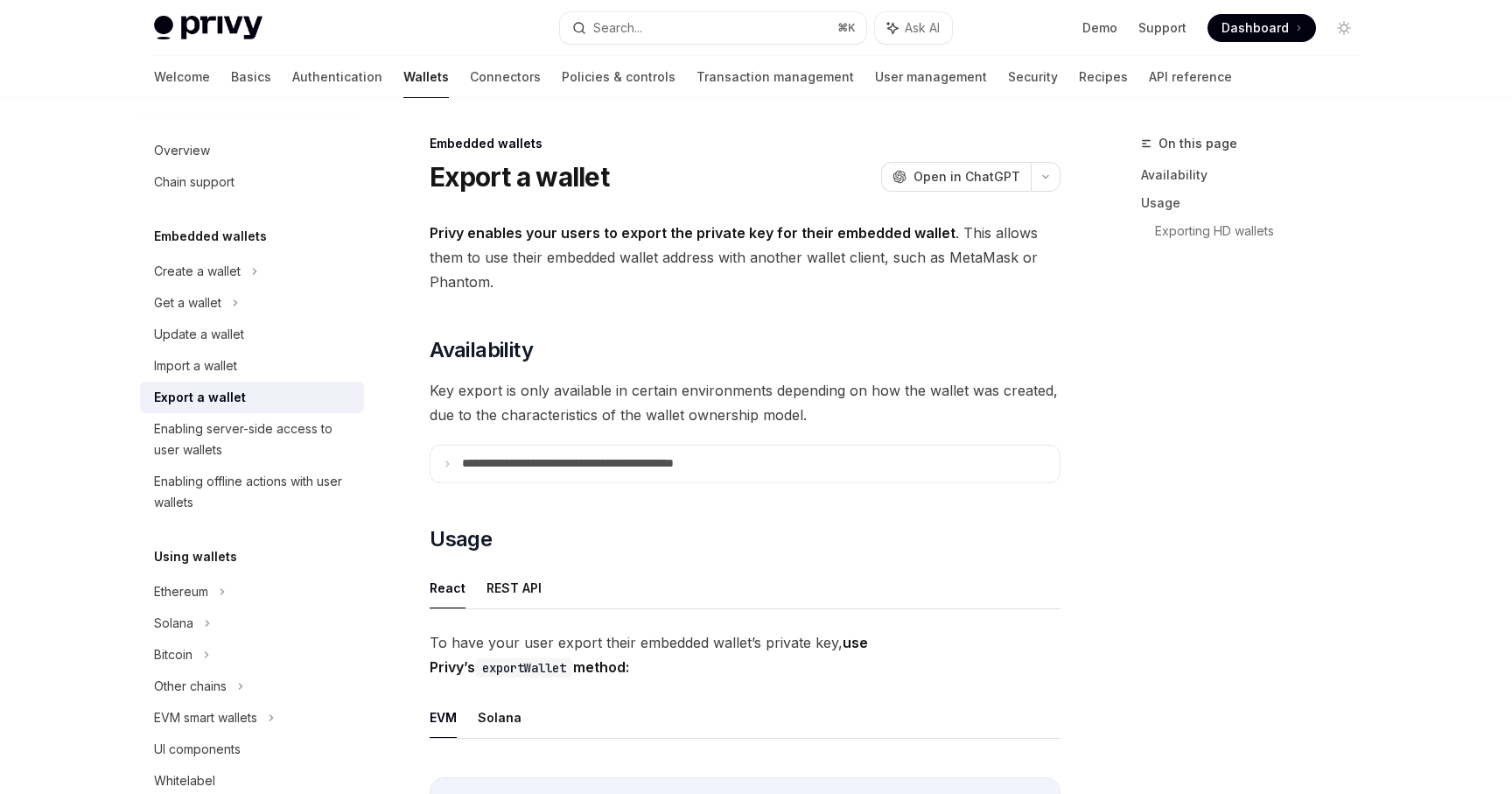
type textarea "*"
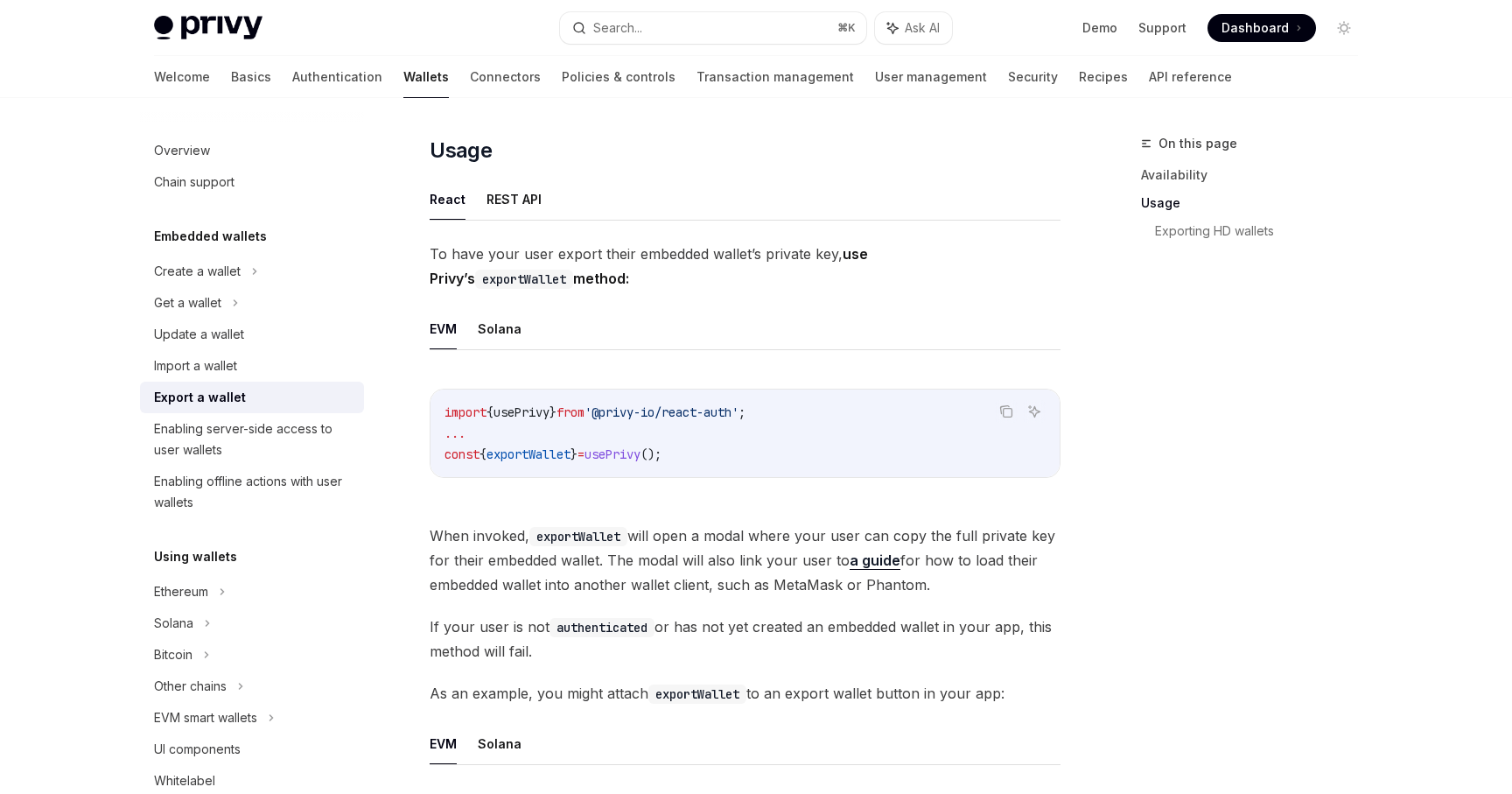
scroll to position [407, 0]
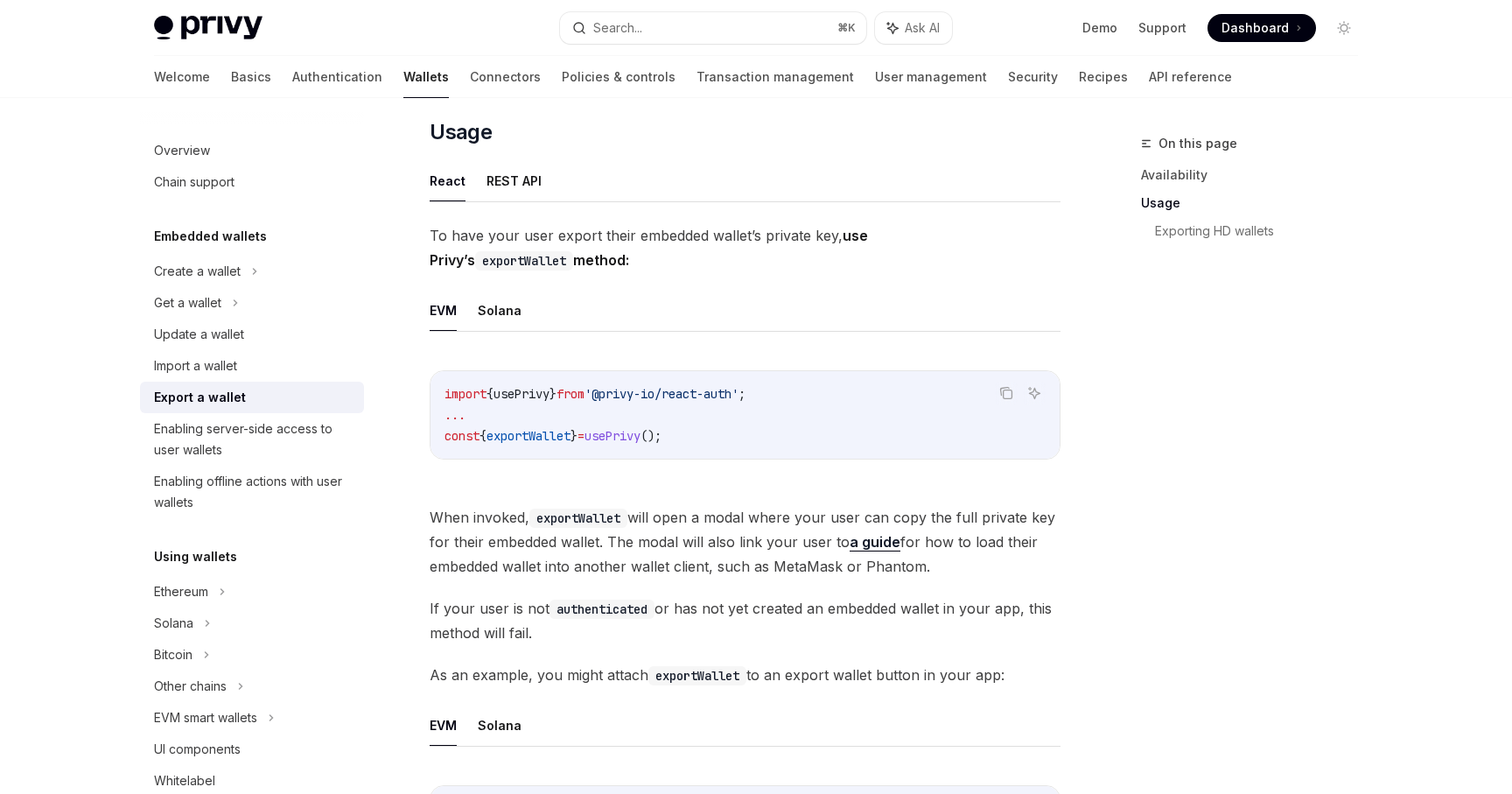
click at [549, 438] on span "exportWallet" at bounding box center [528, 436] width 84 height 16
click at [522, 389] on span "usePrivy" at bounding box center [521, 394] width 56 height 16
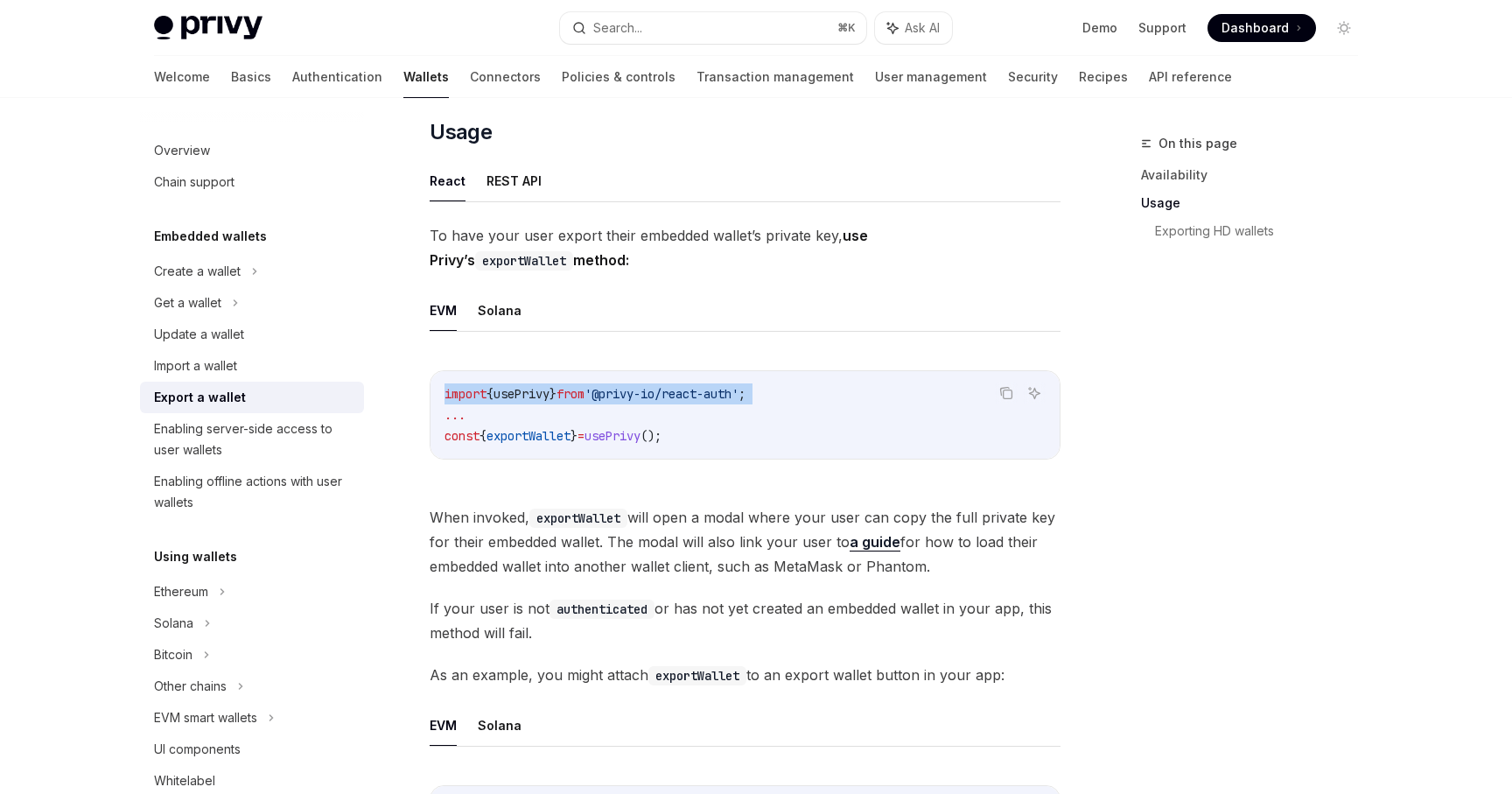
click at [522, 389] on span "usePrivy" at bounding box center [521, 394] width 56 height 16
copy code "import { usePrivy } from '@privy-io/react-auth' ;"
click at [543, 443] on code "import { usePrivy } from '@privy-io/react-auth' ; ... const { exportWallet } = …" at bounding box center [745, 414] width 601 height 63
copy span "exportWallet"
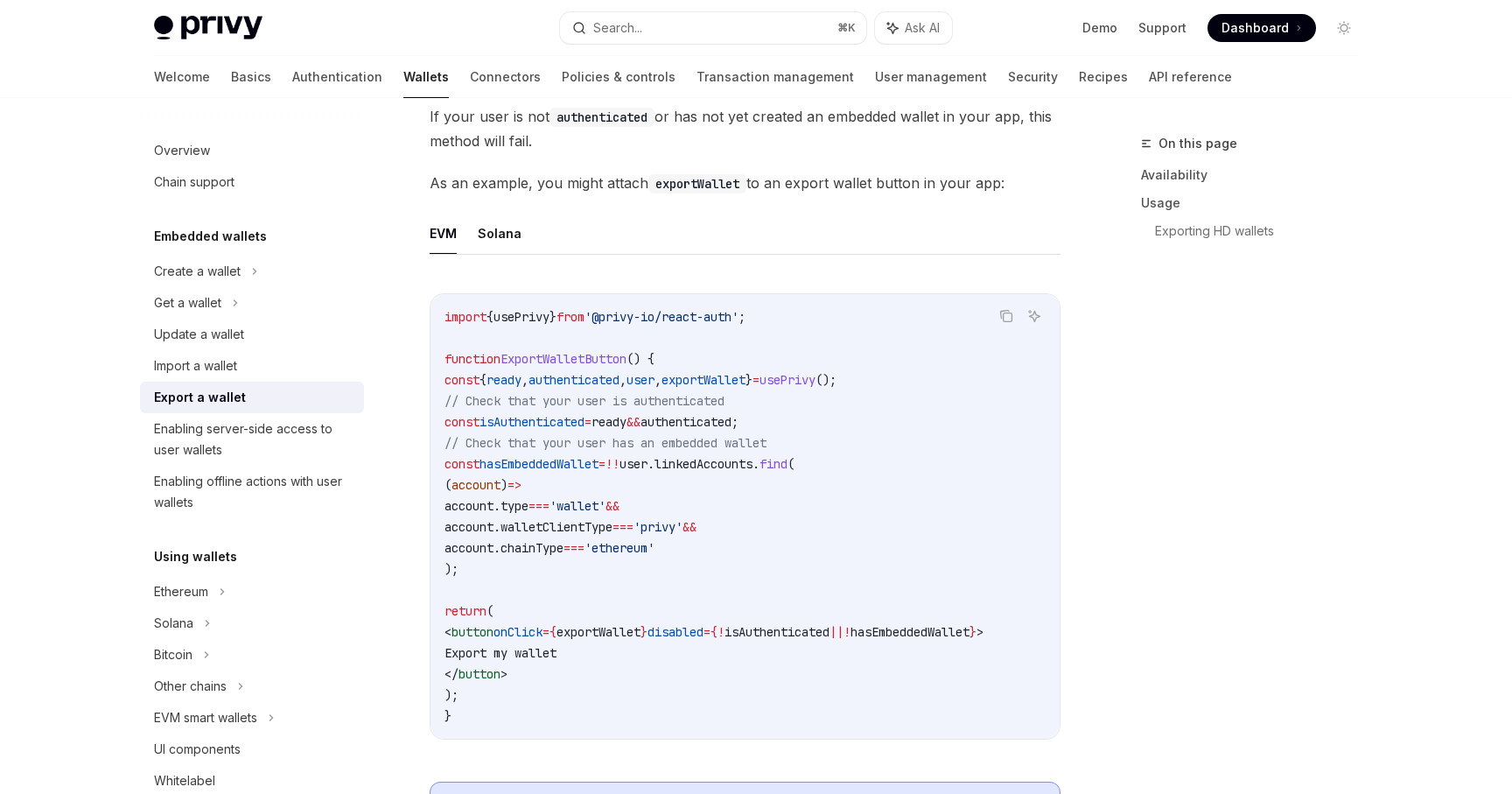
scroll to position [924, 0]
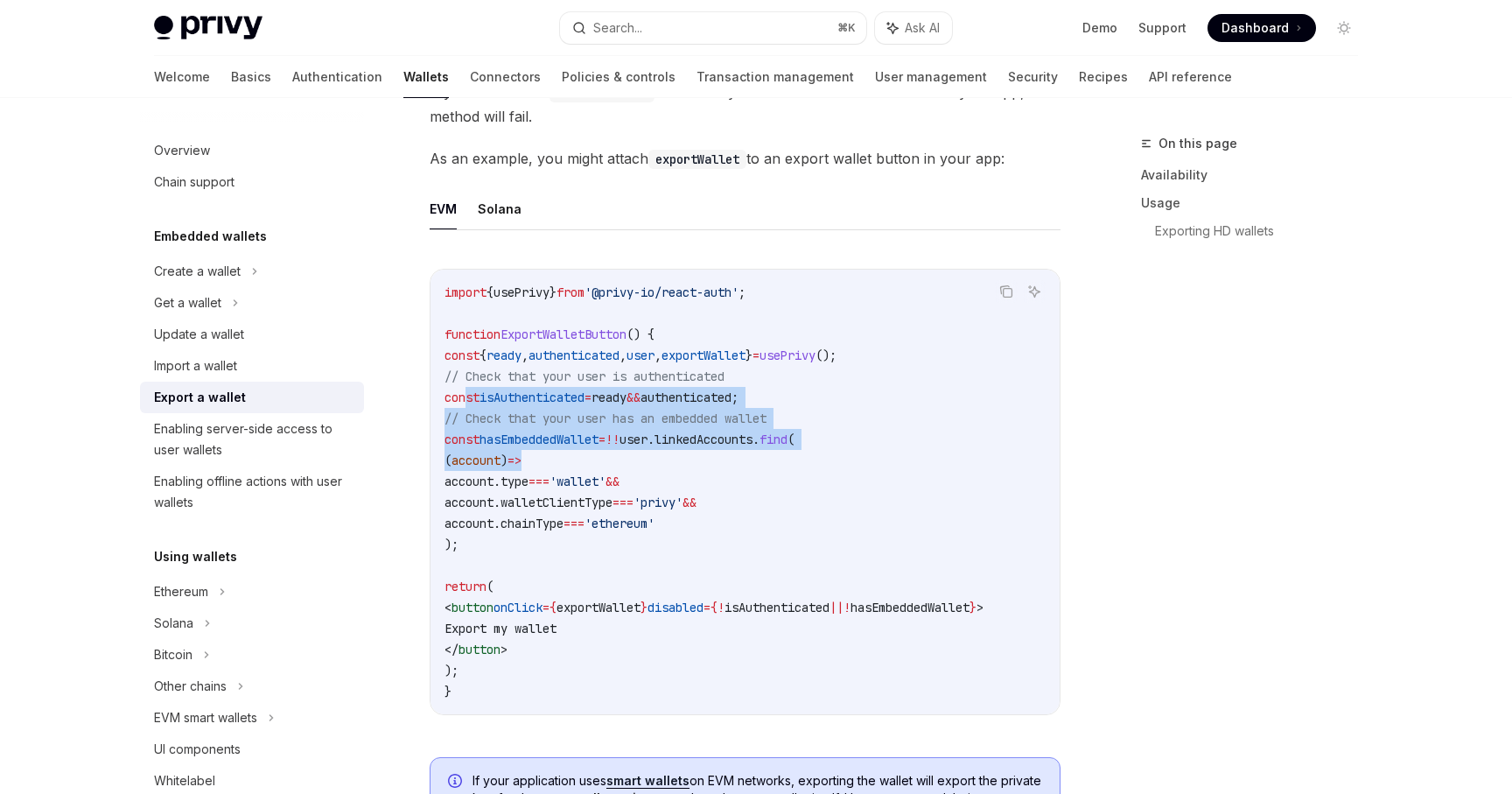
drag, startPoint x: 465, startPoint y: 393, endPoint x: 667, endPoint y: 456, distance: 211.6
click at [667, 456] on code "import { usePrivy } from '@privy-io/react-auth' ; function ExportWalletButton (…" at bounding box center [745, 492] width 601 height 421
click at [521, 468] on code "import { usePrivy } from '@privy-io/react-auth' ; function ExportWalletButton (…" at bounding box center [745, 492] width 601 height 421
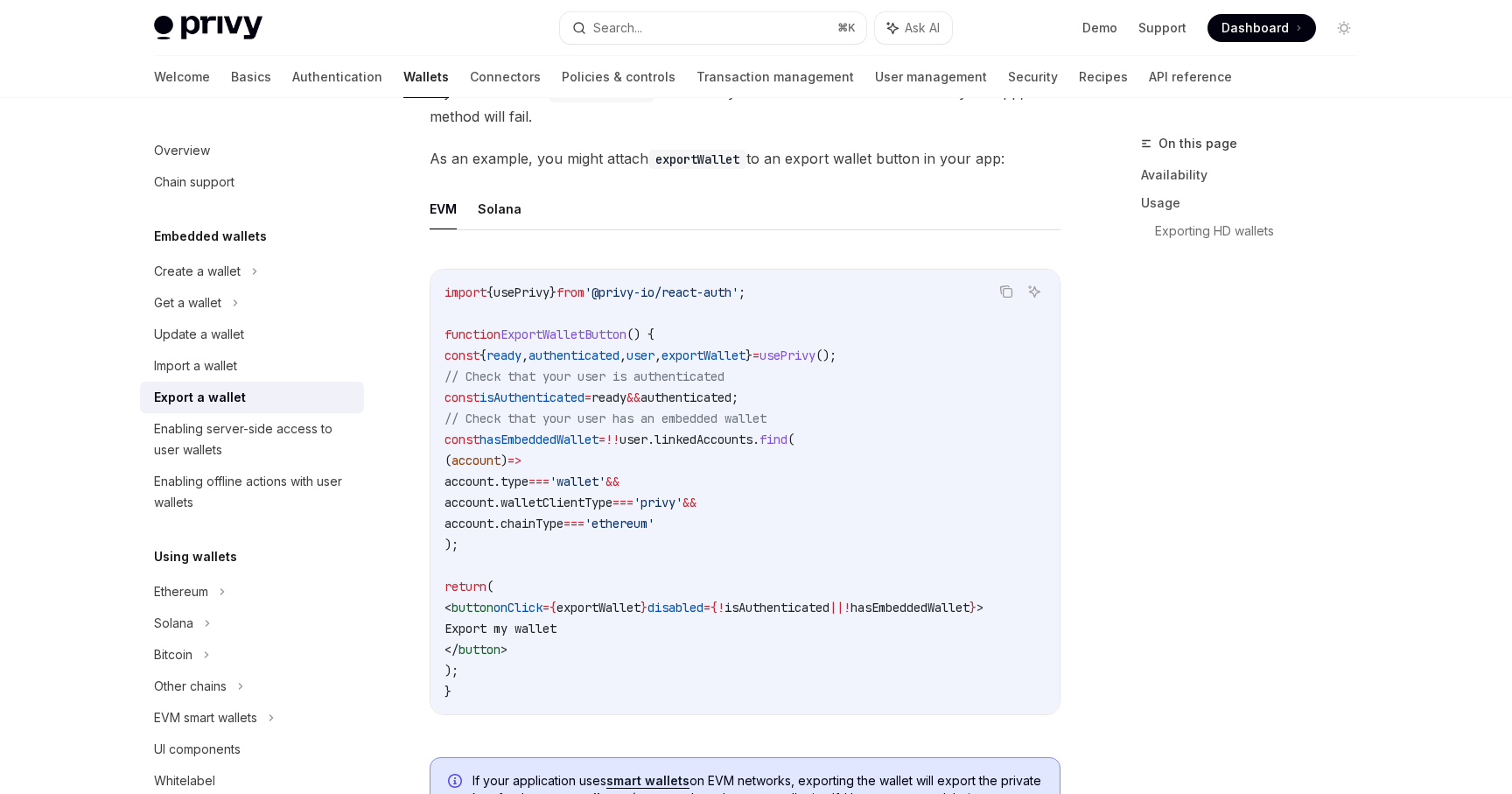
scroll to position [0, 0]
